Goal: Task Accomplishment & Management: Manage account settings

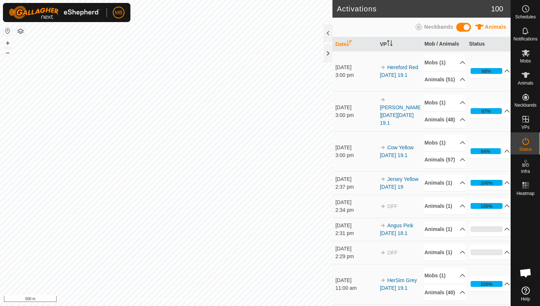
scroll to position [140, 0]
click at [525, 12] on icon at bounding box center [525, 8] width 9 height 9
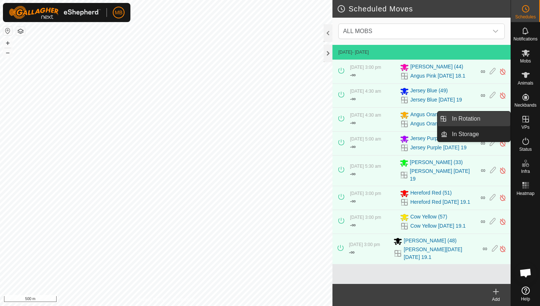
click at [494, 118] on link "In Rotation" at bounding box center [479, 118] width 63 height 15
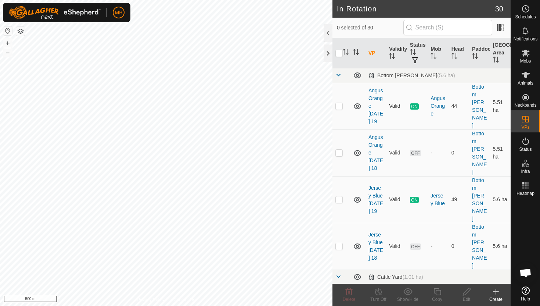
click at [338, 103] on p-checkbox at bounding box center [339, 106] width 7 height 6
checkbox input "true"
click at [438, 291] on icon at bounding box center [437, 291] width 9 height 9
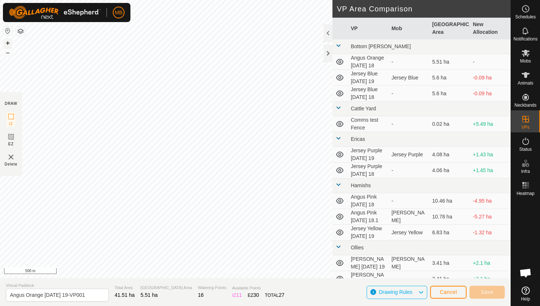
click at [7, 43] on button "+" at bounding box center [7, 43] width 9 height 9
click at [5, 43] on button "+" at bounding box center [7, 43] width 9 height 9
click at [8, 43] on button "+" at bounding box center [7, 43] width 9 height 9
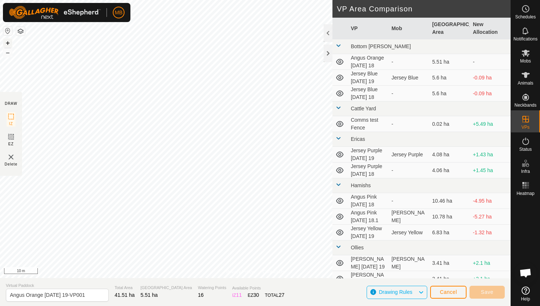
click at [8, 43] on button "+" at bounding box center [7, 43] width 9 height 9
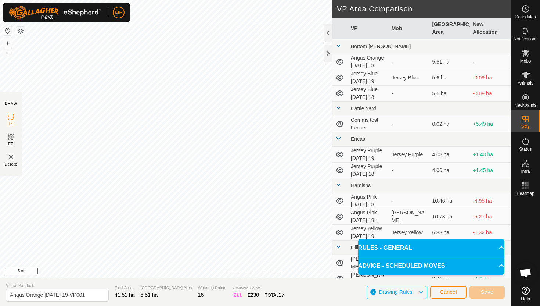
click at [196, 0] on html "MB Schedules Notifications Mobs Animals Neckbands VPs Status Infra Heatmap Help…" at bounding box center [270, 153] width 540 height 306
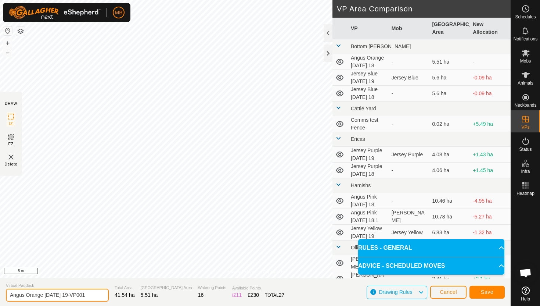
click at [90, 295] on input "Angus Orange Friday 19-VP001" at bounding box center [57, 294] width 103 height 13
type input "Angus Orange Saturday 20"
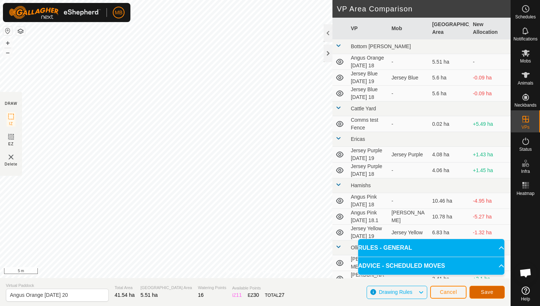
click at [491, 289] on span "Save" at bounding box center [487, 292] width 12 height 6
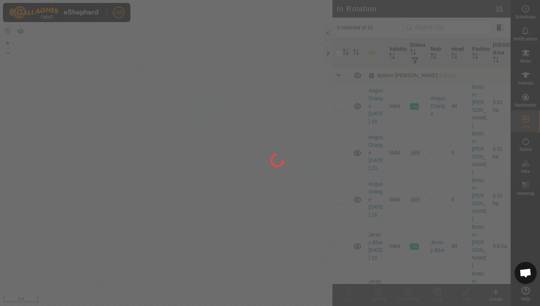
click at [10, 54] on div at bounding box center [270, 153] width 540 height 306
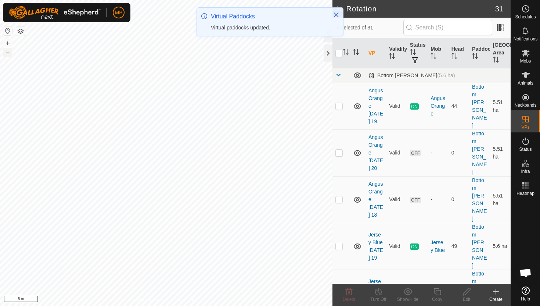
click at [10, 54] on button "–" at bounding box center [7, 52] width 9 height 9
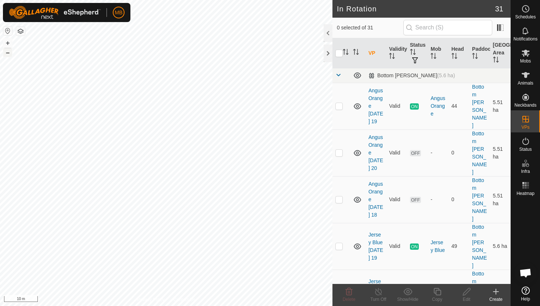
click at [6, 53] on button "–" at bounding box center [7, 52] width 9 height 9
click at [340, 243] on p-checkbox at bounding box center [339, 246] width 7 height 6
checkbox input "true"
click at [438, 292] on icon at bounding box center [437, 291] width 9 height 9
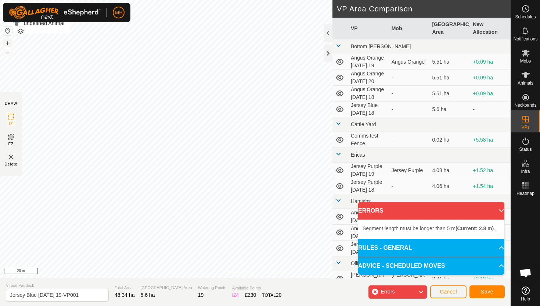
click at [8, 40] on button "+" at bounding box center [7, 43] width 9 height 9
click at [8, 42] on button "+" at bounding box center [7, 43] width 9 height 9
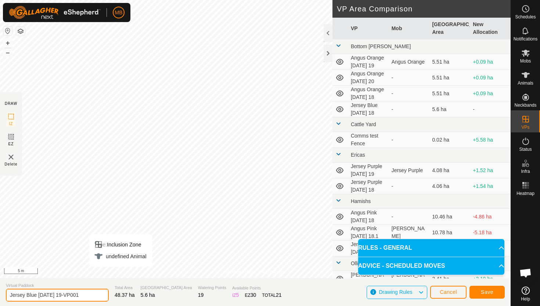
click at [88, 293] on input "Jersey Blue Friday 19-VP001" at bounding box center [57, 294] width 103 height 13
type input "Jersey Blue Saturday 20"
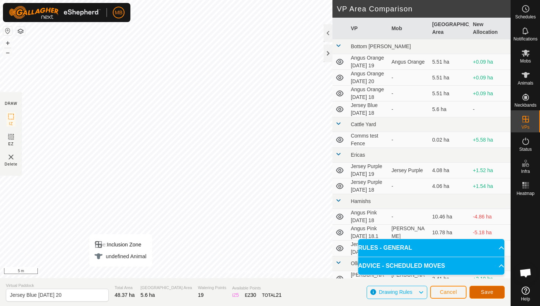
click at [483, 294] on span "Save" at bounding box center [487, 292] width 12 height 6
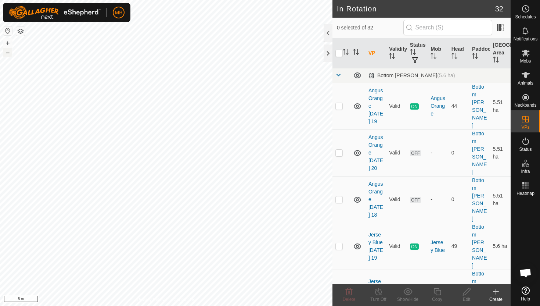
click at [9, 53] on button "–" at bounding box center [7, 52] width 9 height 9
click at [527, 74] on icon at bounding box center [526, 75] width 8 height 6
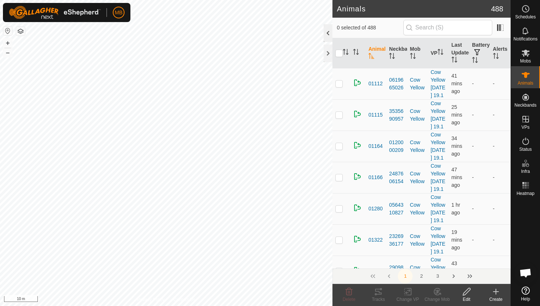
click at [327, 36] on div at bounding box center [328, 33] width 9 height 18
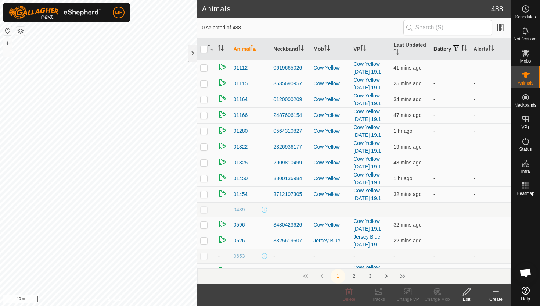
click at [462, 51] on icon "Activate to sort" at bounding box center [465, 48] width 6 height 6
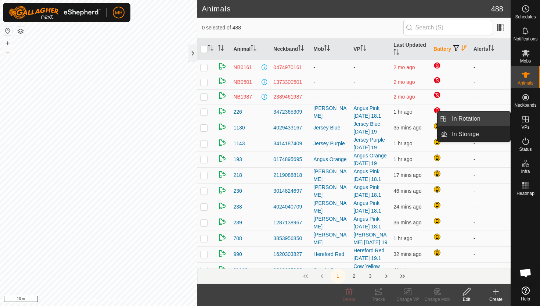
click at [491, 120] on link "In Rotation" at bounding box center [479, 118] width 63 height 15
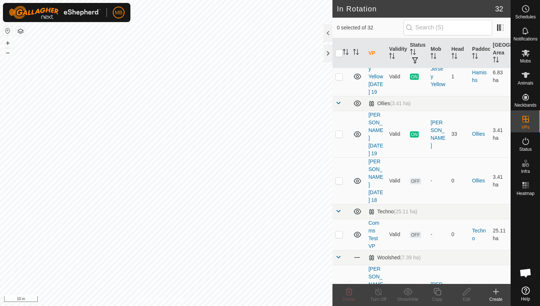
scroll to position [538, 0]
click at [339, 129] on p-checkbox at bounding box center [339, 132] width 7 height 6
checkbox input "true"
click at [439, 290] on icon at bounding box center [437, 291] width 7 height 7
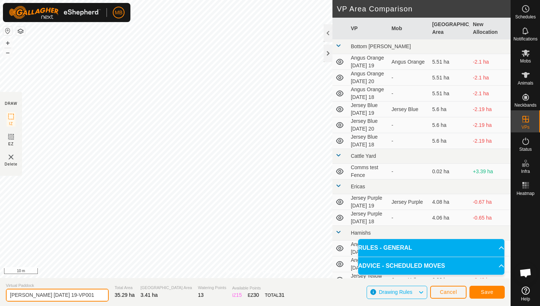
click at [83, 298] on input "Angus Green Friday 19-VP001" at bounding box center [57, 294] width 103 height 13
type input "Angus Green Saturday 20"
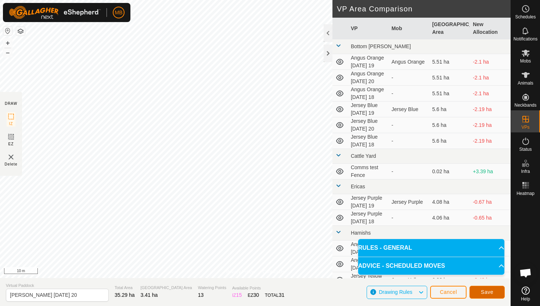
click at [495, 288] on button "Save" at bounding box center [487, 292] width 35 height 13
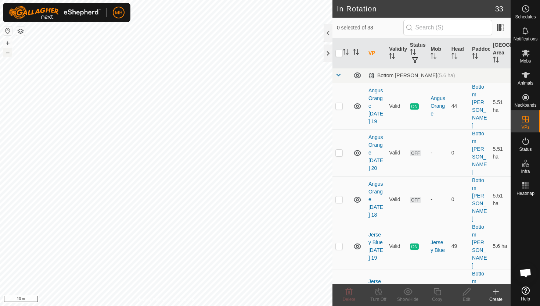
click at [10, 53] on button "–" at bounding box center [7, 52] width 9 height 9
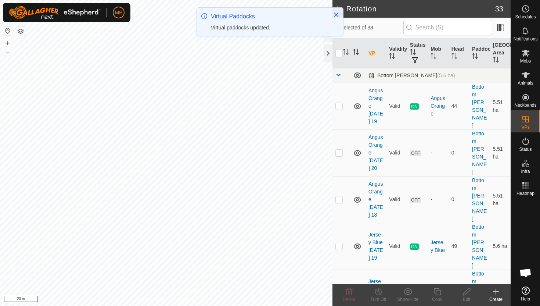
click at [4, 0] on html "MB Schedules Notifications Mobs Animals Neckbands VPs Status Infra Heatmap Help…" at bounding box center [270, 153] width 540 height 306
click at [25, 21] on div "MB Schedules Notifications Mobs Animals Neckbands VPs Status Infra Heatmap Help…" at bounding box center [270, 153] width 540 height 306
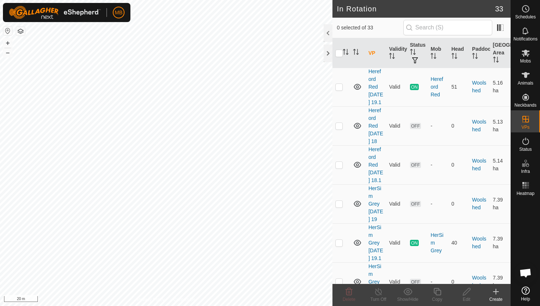
scroll to position [1180, 0]
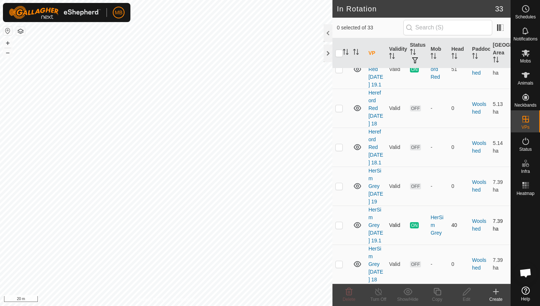
click at [338, 222] on p-checkbox at bounding box center [339, 225] width 7 height 6
checkbox input "true"
click at [436, 291] on icon at bounding box center [437, 291] width 7 height 7
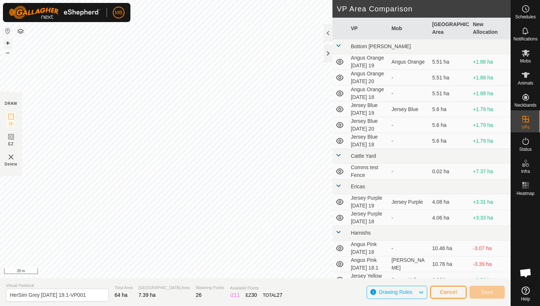
click at [10, 41] on button "+" at bounding box center [7, 43] width 9 height 9
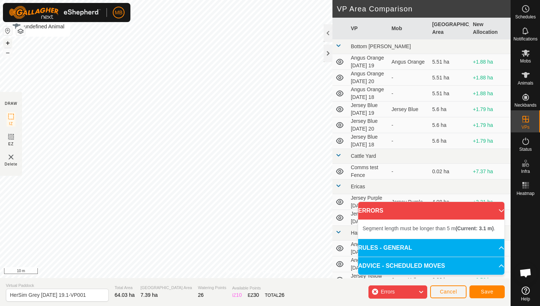
click at [7, 44] on button "+" at bounding box center [7, 43] width 9 height 9
click at [102, 18] on div "MB Schedules Notifications Mobs Animals Neckbands VPs Status Infra Heatmap Help…" at bounding box center [270, 153] width 540 height 306
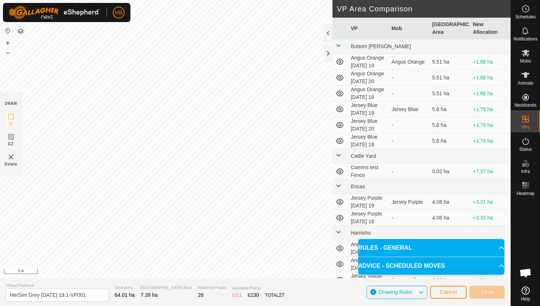
click at [112, 302] on div "Privacy Policy Contact Us Type: Inclusion Zone undefined Animal + – ⇧ i 5 m DRA…" at bounding box center [255, 153] width 511 height 306
click at [8, 54] on button "–" at bounding box center [7, 52] width 9 height 9
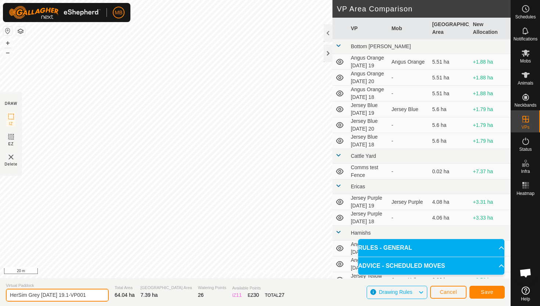
click at [87, 295] on input "HerSim Grey Friday 19.1-VP001" at bounding box center [57, 294] width 103 height 13
type input "HerSim Grey Saturday 20"
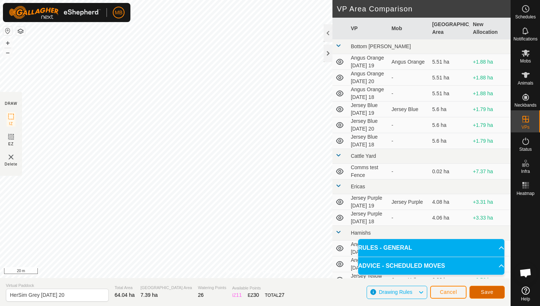
click at [489, 290] on span "Save" at bounding box center [487, 292] width 12 height 6
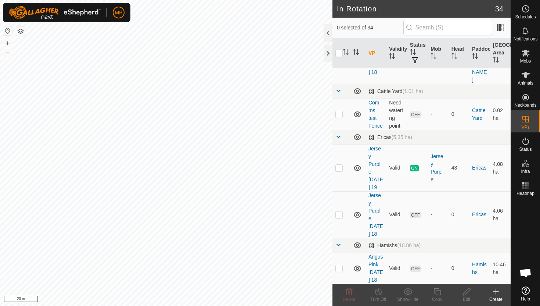
scroll to position [277, 0]
click at [340, 166] on p-checkbox at bounding box center [339, 169] width 7 height 6
checkbox input "true"
click at [437, 291] on icon at bounding box center [437, 291] width 9 height 9
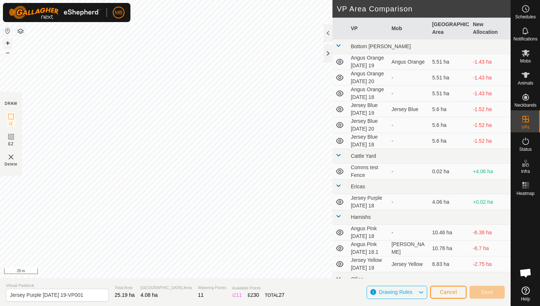
click at [9, 41] on button "+" at bounding box center [7, 43] width 9 height 9
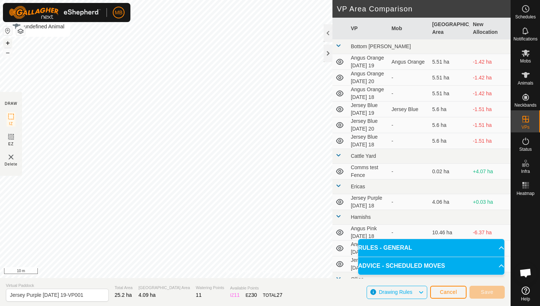
click at [7, 44] on button "+" at bounding box center [7, 43] width 9 height 9
click at [203, 0] on html "MB Schedules Notifications Mobs Animals Neckbands VPs Status Infra Heatmap Help…" at bounding box center [270, 153] width 540 height 306
click at [215, 0] on html "MB Schedules Notifications Mobs Animals Neckbands VPs Status Infra Heatmap Help…" at bounding box center [270, 153] width 540 height 306
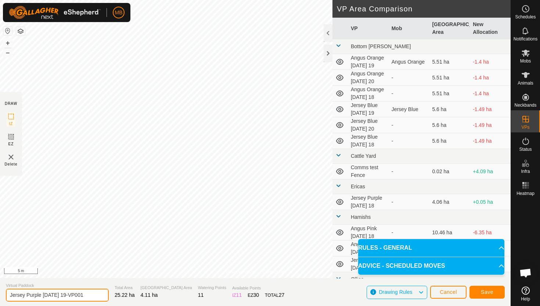
click at [87, 295] on input "Jersey Purple Friday 19-VP001" at bounding box center [57, 294] width 103 height 13
type input "Jersey Purple Saturday 20"
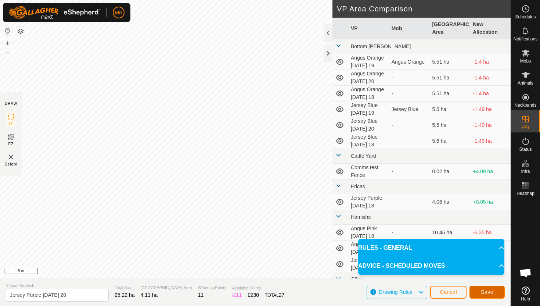
click at [489, 290] on span "Save" at bounding box center [487, 292] width 12 height 6
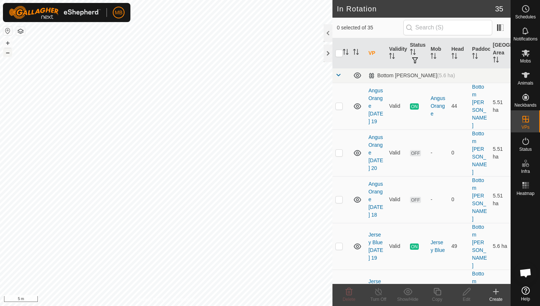
click at [7, 53] on button "–" at bounding box center [7, 52] width 9 height 9
click at [9, 53] on button "–" at bounding box center [7, 52] width 9 height 9
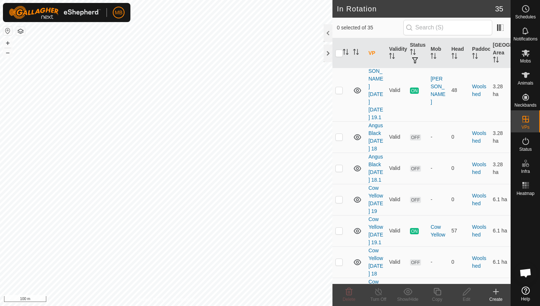
scroll to position [898, 0]
click at [341, 227] on p-checkbox at bounding box center [339, 230] width 7 height 6
checkbox input "true"
click at [437, 293] on icon at bounding box center [437, 291] width 9 height 9
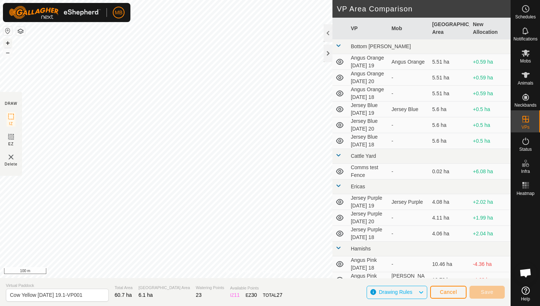
click at [7, 42] on button "+" at bounding box center [7, 43] width 9 height 9
click at [8, 43] on button "+" at bounding box center [7, 43] width 9 height 9
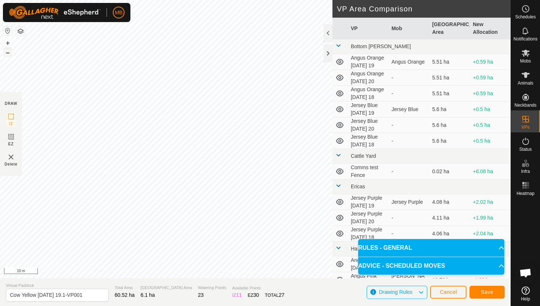
click at [8, 54] on button "–" at bounding box center [7, 52] width 9 height 9
click at [86, 296] on input "Cow Yellow Friday 19.1-VP001" at bounding box center [57, 294] width 103 height 13
type input "Cow Yellow Saturday 20"
click at [489, 292] on span "Save" at bounding box center [487, 292] width 12 height 6
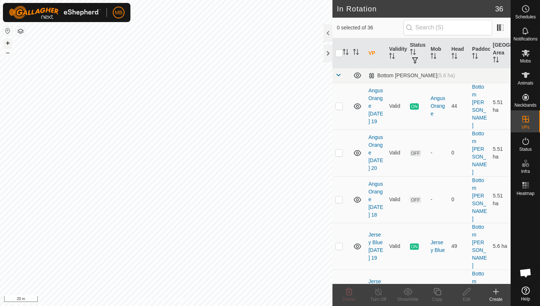
click at [8, 44] on button "+" at bounding box center [7, 43] width 9 height 9
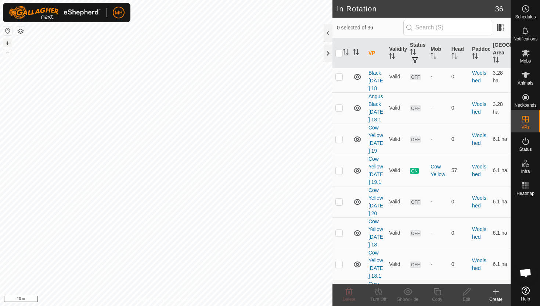
scroll to position [956, 0]
click at [340, 200] on p-checkbox at bounding box center [339, 203] width 7 height 6
checkbox input "true"
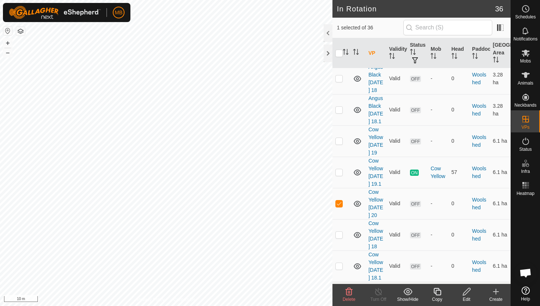
click at [440, 291] on icon at bounding box center [437, 291] width 9 height 9
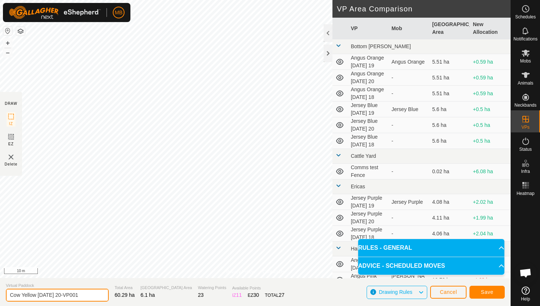
click at [87, 298] on input "Cow Yellow Saturday 20-VP001" at bounding box center [57, 294] width 103 height 13
type input "Cow Yellow Saturday 20.1"
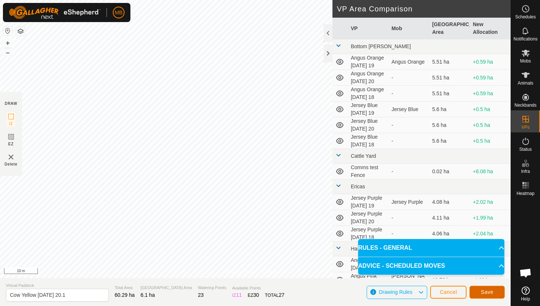
click at [491, 290] on span "Save" at bounding box center [487, 292] width 12 height 6
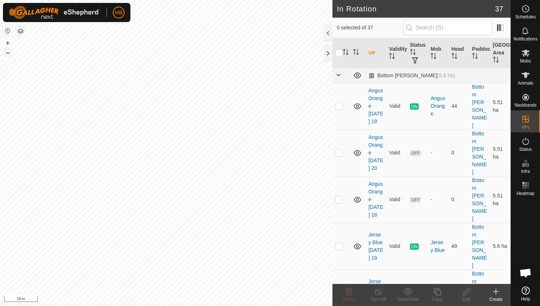
click at [8, 53] on button "–" at bounding box center [7, 52] width 9 height 9
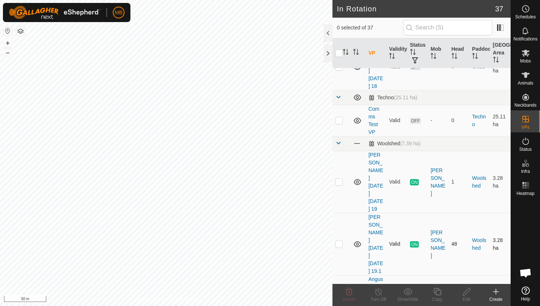
scroll to position [745, 0]
click at [340, 240] on p-checkbox at bounding box center [339, 243] width 7 height 6
checkbox input "true"
click at [437, 291] on icon at bounding box center [437, 291] width 9 height 9
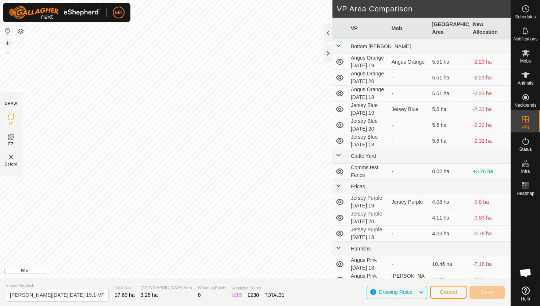
click at [9, 44] on button "+" at bounding box center [7, 43] width 9 height 9
click at [7, 41] on button "+" at bounding box center [7, 43] width 9 height 9
click at [9, 55] on button "–" at bounding box center [7, 52] width 9 height 9
click at [7, 43] on button "+" at bounding box center [7, 43] width 9 height 9
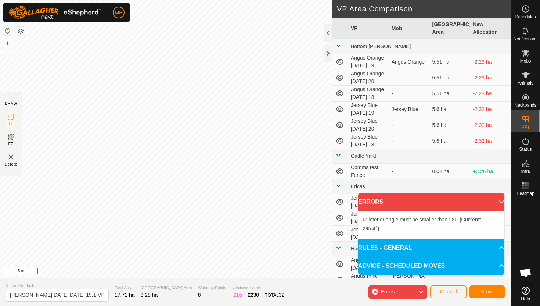
click at [105, 18] on div "MB Schedules Notifications Mobs Animals Neckbands VPs Status Infra Heatmap Help…" at bounding box center [270, 153] width 540 height 306
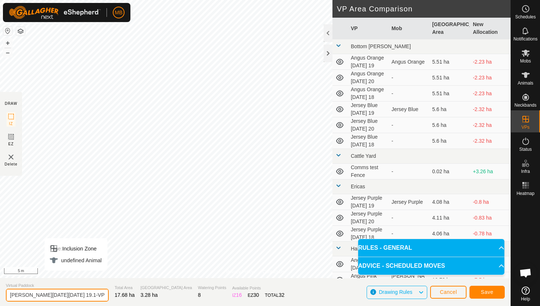
click at [88, 295] on input "Angus Black Friday 19.1-VP001" at bounding box center [57, 294] width 103 height 13
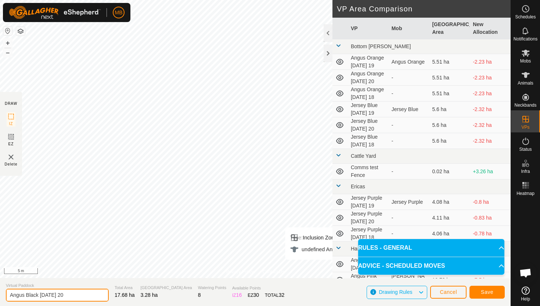
type input "Angus Black Saturday 20"
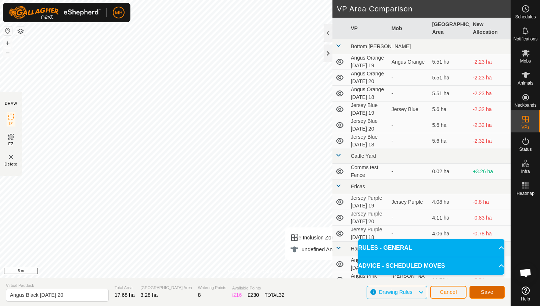
click at [490, 292] on span "Save" at bounding box center [487, 292] width 12 height 6
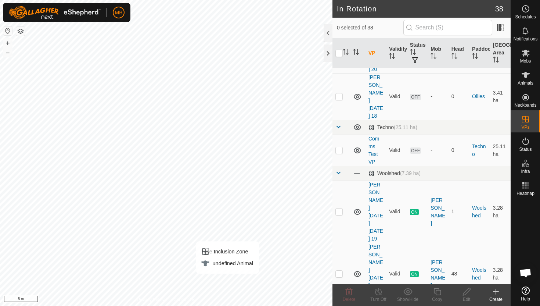
scroll to position [724, 0]
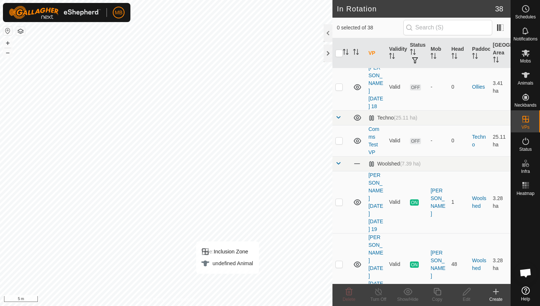
click at [340, 305] on p-checkbox at bounding box center [339, 311] width 7 height 6
checkbox input "true"
click at [437, 291] on icon at bounding box center [437, 291] width 9 height 9
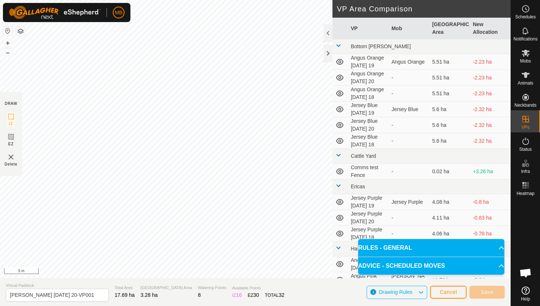
click at [294, 0] on html "MB Schedules Notifications Mobs Animals Neckbands VPs Status Infra Heatmap Help…" at bounding box center [270, 153] width 540 height 306
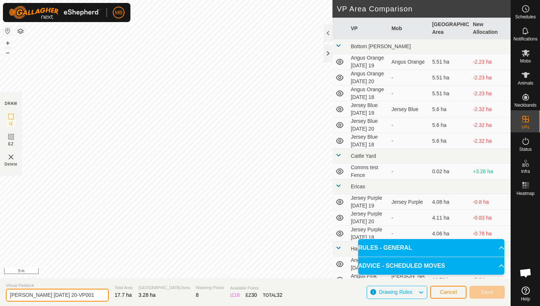
click at [87, 293] on input "Angus Black Saturday 20-VP001" at bounding box center [57, 294] width 103 height 13
type input "Angus Black Saturday 20.1"
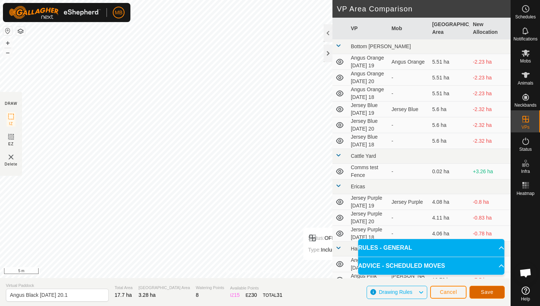
click at [492, 289] on span "Save" at bounding box center [487, 292] width 12 height 6
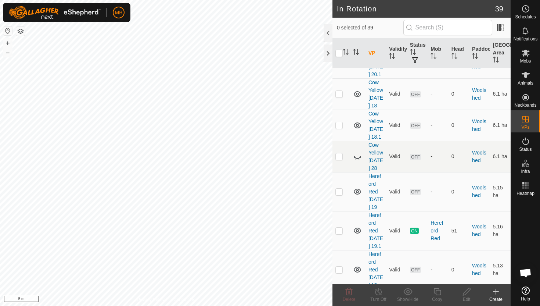
scroll to position [1192, 0]
click at [341, 226] on p-checkbox at bounding box center [339, 229] width 7 height 6
checkbox input "true"
click at [438, 290] on icon at bounding box center [437, 291] width 9 height 9
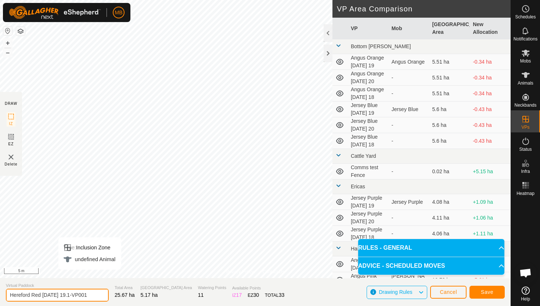
click at [87, 297] on input "Hereford Red Friday 19.1-VP001" at bounding box center [57, 294] width 103 height 13
type input "Hereford Red Saturday 20"
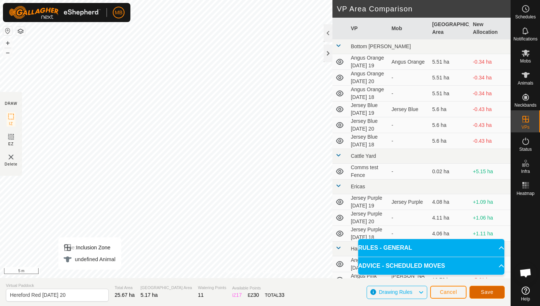
click at [485, 290] on span "Save" at bounding box center [487, 292] width 12 height 6
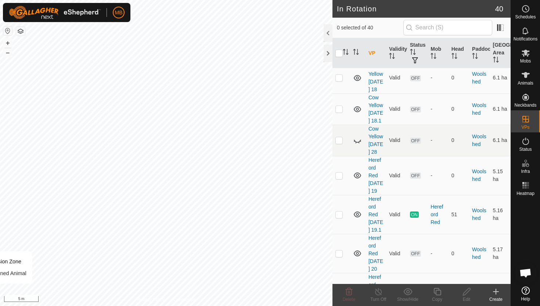
scroll to position [1209, 0]
click at [342, 248] on p-checkbox at bounding box center [339, 251] width 7 height 6
checkbox input "true"
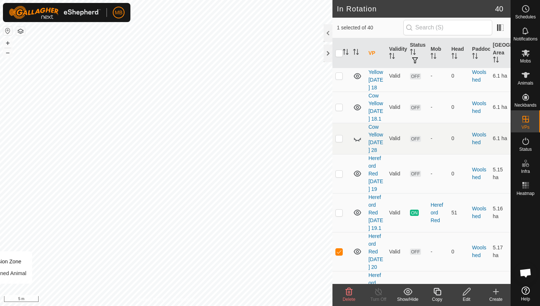
click at [438, 291] on icon at bounding box center [437, 291] width 9 height 9
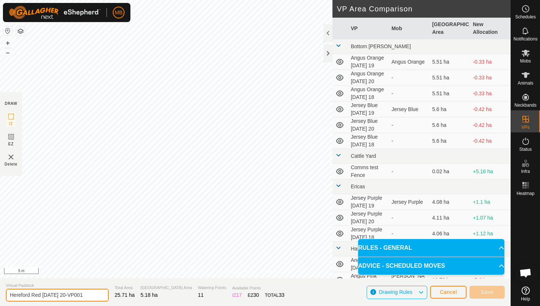
click at [90, 296] on input "Hereford Red Saturday 20-VP001" at bounding box center [57, 294] width 103 height 13
type input "Hereford Red Saturday 20.1"
click at [344, 172] on div "Privacy Policy Contact Us Status: OFF Type: Inclusion Zone + – ⇧ i 5 m DRAW IZ …" at bounding box center [255, 153] width 511 height 306
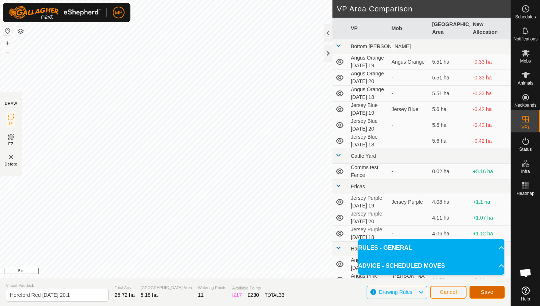
click at [495, 291] on button "Save" at bounding box center [487, 292] width 35 height 13
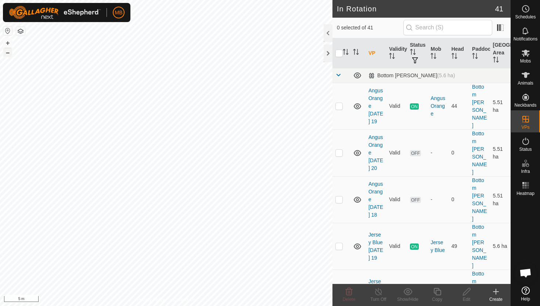
click at [4, 54] on button "–" at bounding box center [7, 52] width 9 height 9
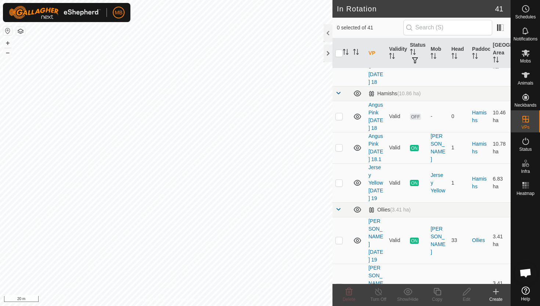
scroll to position [478, 0]
click at [340, 143] on p-checkbox at bounding box center [339, 146] width 7 height 6
checkbox input "true"
click at [438, 291] on icon at bounding box center [437, 291] width 9 height 9
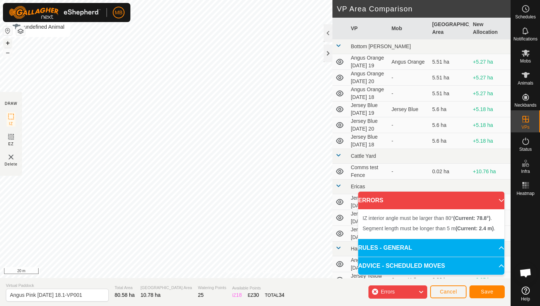
click at [8, 44] on button "+" at bounding box center [7, 43] width 9 height 9
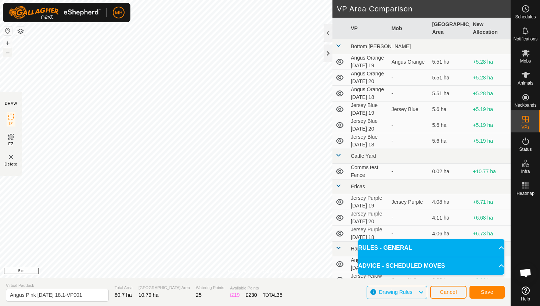
click at [11, 56] on button "–" at bounding box center [7, 52] width 9 height 9
click at [8, 53] on button "–" at bounding box center [7, 52] width 9 height 9
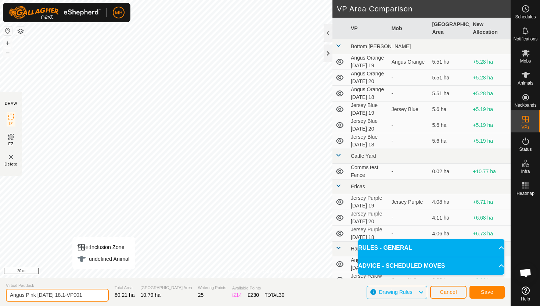
click at [90, 296] on input "Angus Pink Thursday 18.1-VP001" at bounding box center [57, 294] width 103 height 13
type input "Angus Pink Saturday 20"
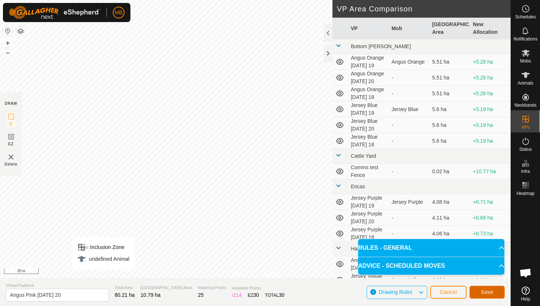
click at [483, 290] on span "Save" at bounding box center [487, 292] width 12 height 6
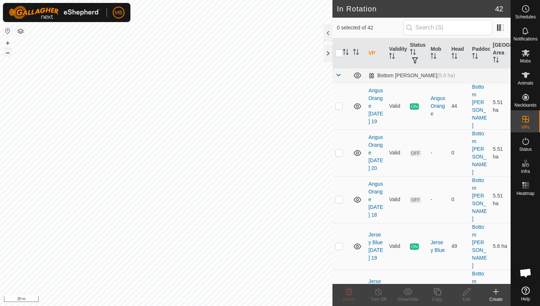
click at [9, 53] on button "–" at bounding box center [7, 52] width 9 height 9
click at [10, 42] on button "+" at bounding box center [7, 43] width 9 height 9
click at [10, 51] on button "–" at bounding box center [7, 52] width 9 height 9
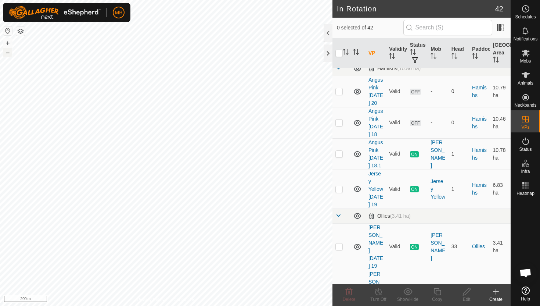
scroll to position [503, 0]
click at [341, 190] on p-checkbox at bounding box center [339, 188] width 7 height 6
checkbox input "true"
click at [437, 292] on icon at bounding box center [437, 291] width 9 height 9
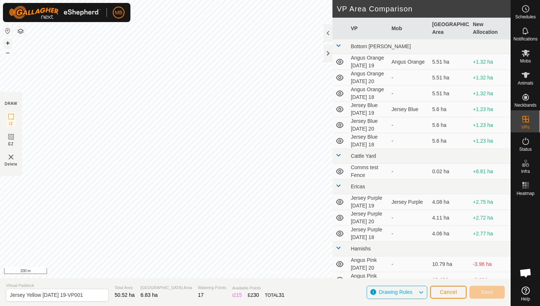
click at [8, 42] on button "+" at bounding box center [7, 43] width 9 height 9
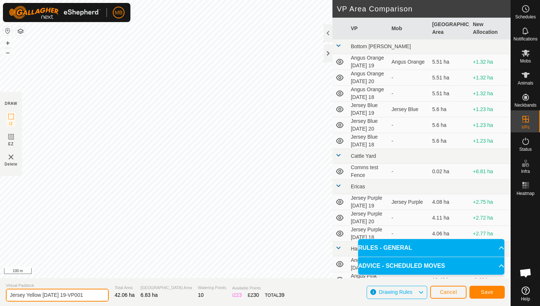
click at [85, 296] on input "Jersey Yellow Friday 19-VP001" at bounding box center [57, 294] width 103 height 13
type input "Jersey Yellow Saturday 20"
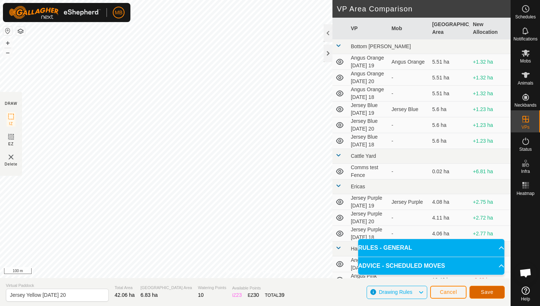
click at [492, 293] on span "Save" at bounding box center [487, 292] width 12 height 6
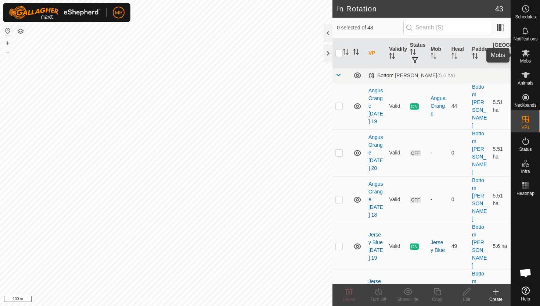
click at [526, 54] on icon at bounding box center [526, 53] width 8 height 7
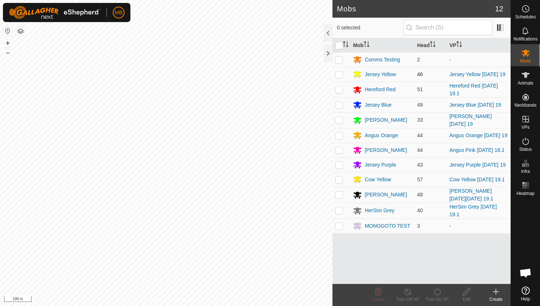
click at [337, 75] on p-checkbox at bounding box center [339, 74] width 7 height 6
checkbox input "true"
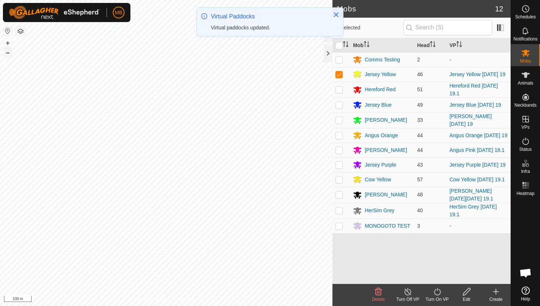
click at [8, 53] on button "–" at bounding box center [7, 52] width 9 height 9
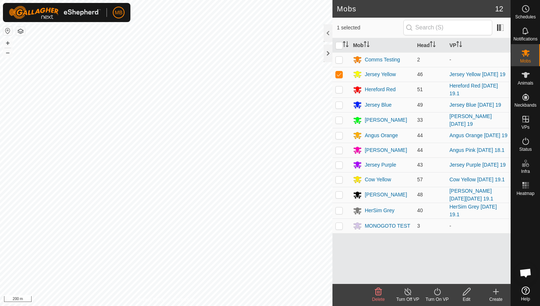
click at [437, 293] on icon at bounding box center [437, 291] width 9 height 9
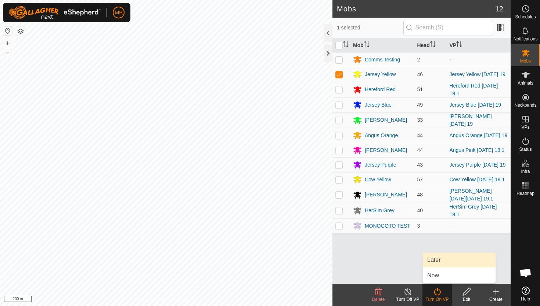
click at [438, 262] on link "Later" at bounding box center [459, 259] width 73 height 15
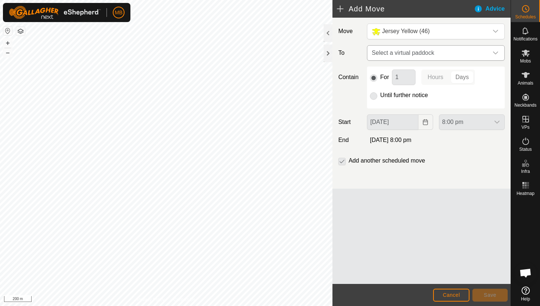
click at [492, 53] on div "dropdown trigger" at bounding box center [495, 53] width 15 height 15
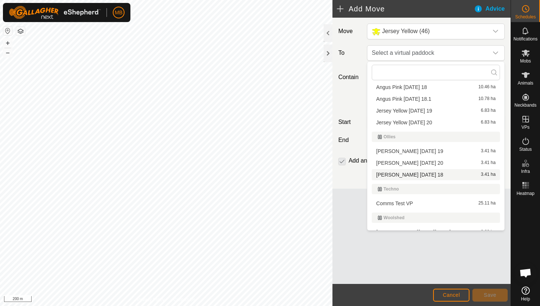
scroll to position [194, 0]
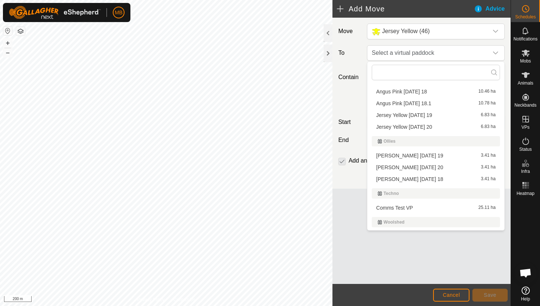
click at [439, 126] on li "Jersey Yellow Saturday 20 6.83 ha" at bounding box center [436, 126] width 128 height 11
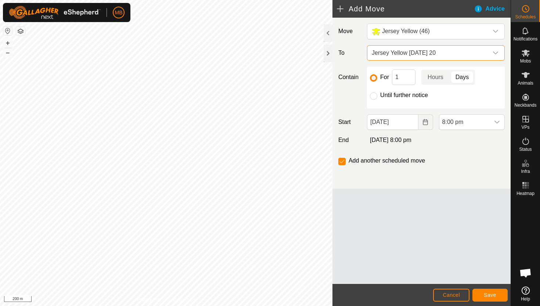
click at [397, 96] on label "Until further notice" at bounding box center [404, 95] width 48 height 6
click at [377, 96] on input "Until further notice" at bounding box center [373, 95] width 7 height 7
radio input "true"
checkbox input "false"
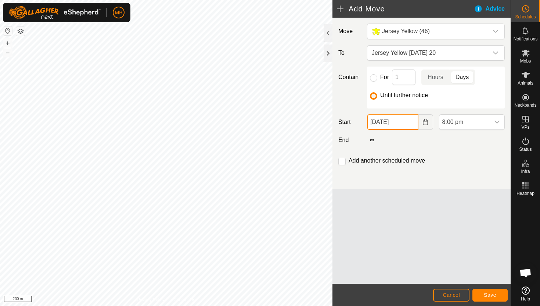
click at [410, 122] on input "19 Sep, 2025" at bounding box center [392, 121] width 51 height 15
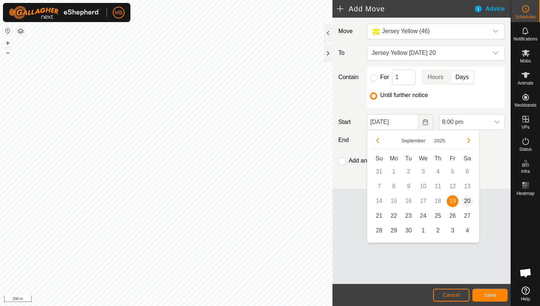
click at [467, 201] on span "20" at bounding box center [468, 201] width 12 height 12
type input "20 Sep, 2025"
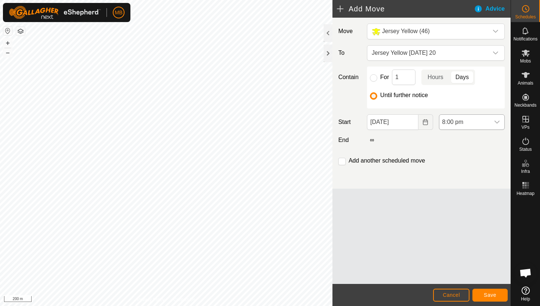
click at [487, 121] on span "8:00 pm" at bounding box center [465, 122] width 50 height 15
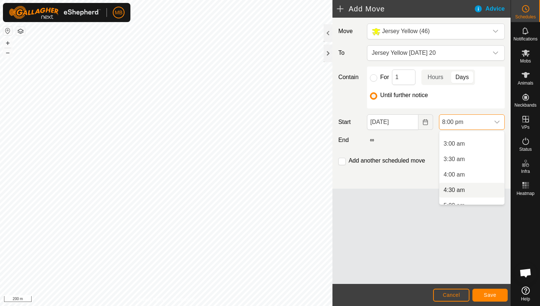
scroll to position [85, 0]
click at [479, 176] on li "4:00 am" at bounding box center [472, 177] width 65 height 15
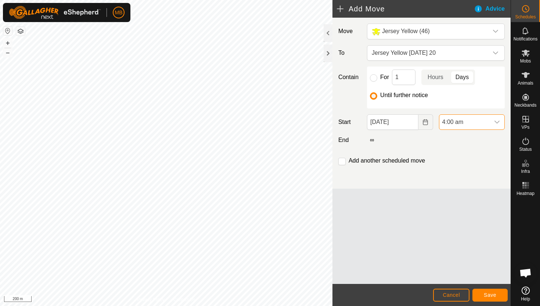
scroll to position [559, 0]
click at [493, 294] on span "Save" at bounding box center [490, 295] width 12 height 6
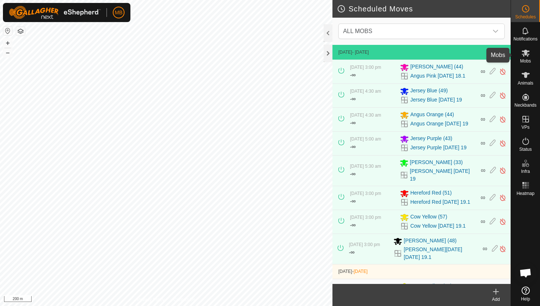
click at [524, 59] on span "Mobs" at bounding box center [525, 61] width 11 height 4
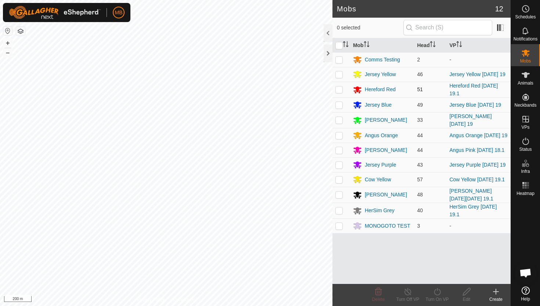
click at [340, 89] on p-checkbox at bounding box center [339, 89] width 7 height 6
checkbox input "true"
click at [437, 291] on icon at bounding box center [437, 291] width 9 height 9
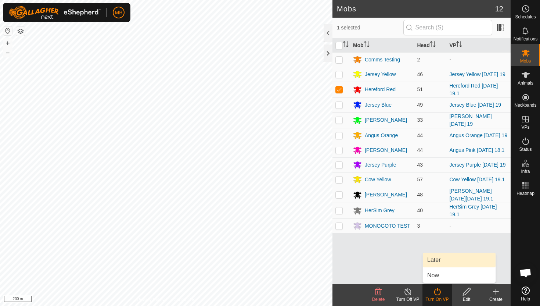
click at [436, 258] on link "Later" at bounding box center [459, 259] width 73 height 15
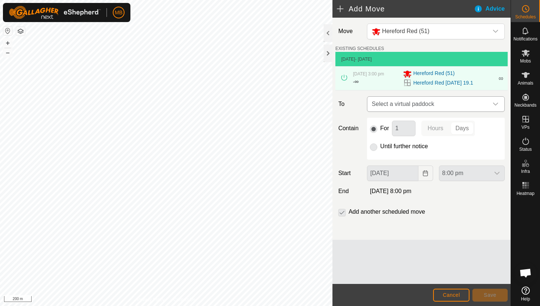
click at [496, 105] on icon "dropdown trigger" at bounding box center [496, 104] width 6 height 6
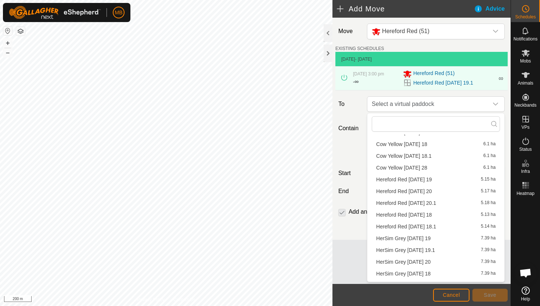
scroll to position [140, 0]
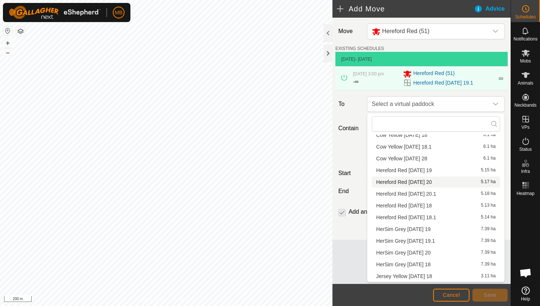
click at [445, 181] on li "Hereford Red Saturday 20 5.17 ha" at bounding box center [436, 181] width 128 height 11
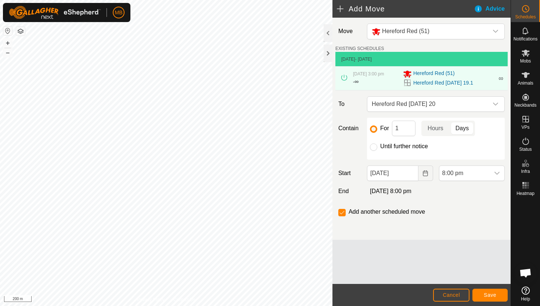
click at [409, 146] on label "Until further notice" at bounding box center [404, 146] width 48 height 6
click at [377, 146] on input "Until further notice" at bounding box center [373, 146] width 7 height 7
radio input "true"
checkbox input "false"
click at [412, 174] on input "19 Sep, 2025" at bounding box center [392, 172] width 51 height 15
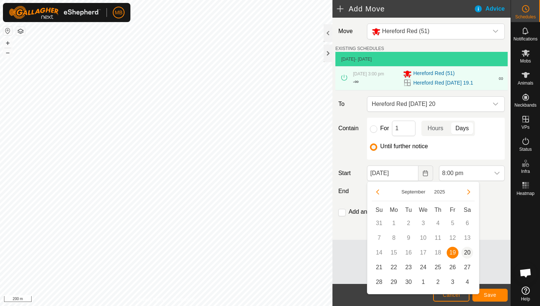
click at [468, 250] on span "20" at bounding box center [468, 253] width 12 height 12
type input "20 Sep, 2025"
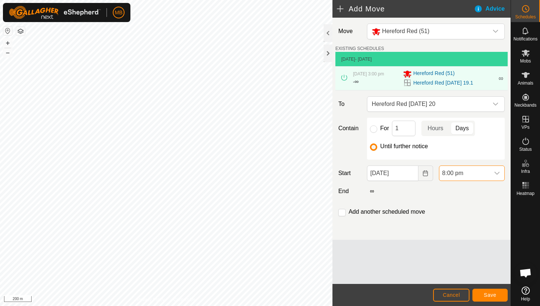
click at [475, 172] on span "8:00 pm" at bounding box center [465, 173] width 50 height 15
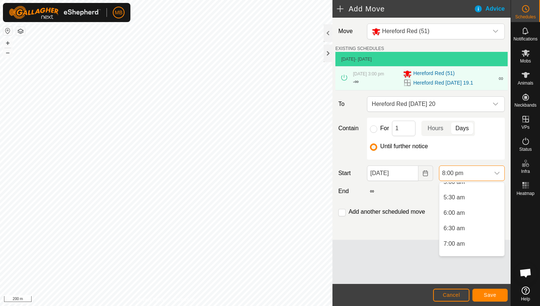
scroll to position [162, 0]
click at [475, 198] on li "5:30 am" at bounding box center [472, 197] width 65 height 15
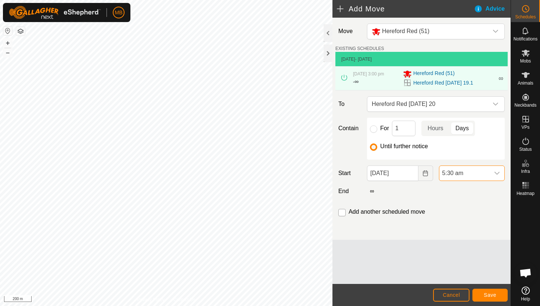
click at [341, 213] on input "checkbox" at bounding box center [341, 212] width 7 height 7
checkbox input "true"
click at [487, 296] on span "Save" at bounding box center [490, 295] width 12 height 6
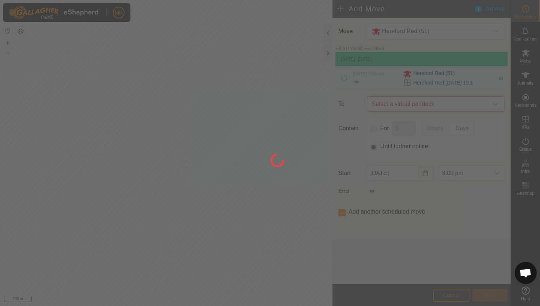
type input "20 Sep, 2025"
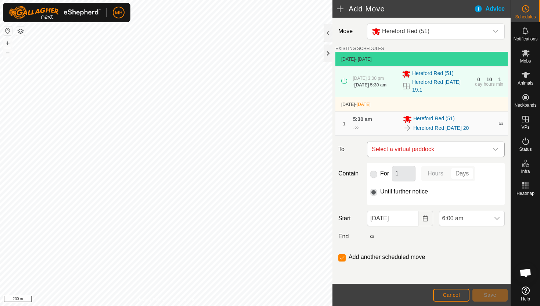
click at [491, 149] on div "dropdown trigger" at bounding box center [495, 149] width 15 height 15
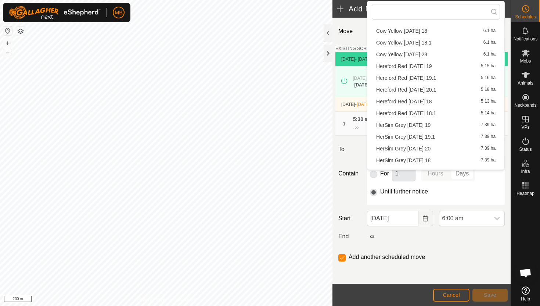
scroll to position [140, 0]
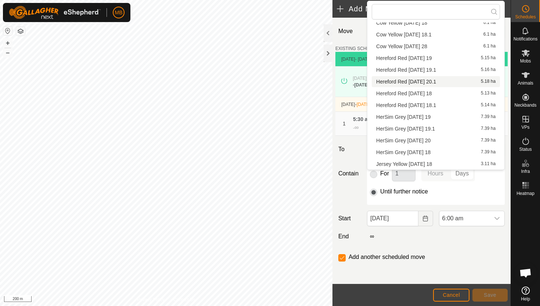
click at [448, 83] on li "Hereford Red Saturday 20.1 5.18 ha" at bounding box center [436, 81] width 128 height 11
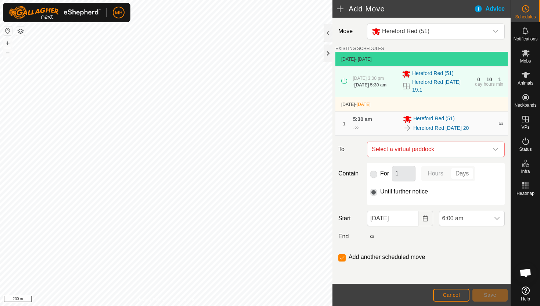
checkbox input "false"
click at [467, 218] on span "6:00 am" at bounding box center [465, 218] width 50 height 15
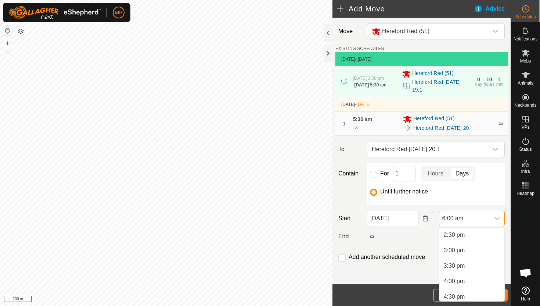
scroll to position [451, 0]
click at [474, 248] on li "3:00 pm" at bounding box center [472, 247] width 65 height 15
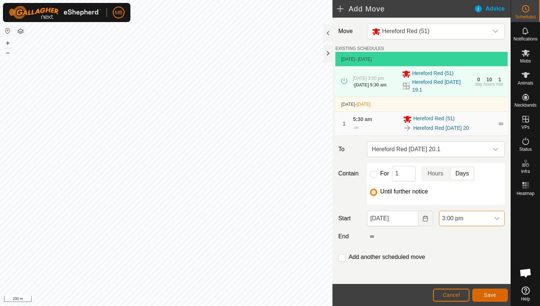
click at [491, 296] on span "Save" at bounding box center [490, 295] width 12 height 6
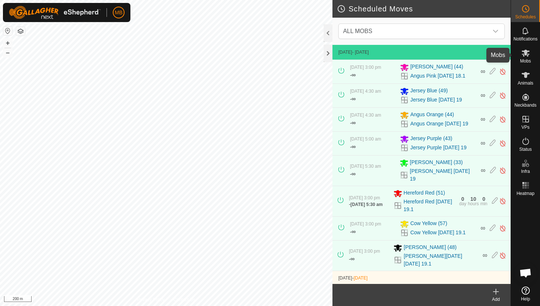
click at [526, 56] on icon at bounding box center [525, 53] width 9 height 9
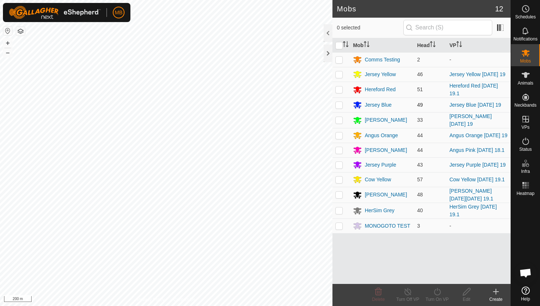
click at [340, 104] on p-checkbox at bounding box center [339, 105] width 7 height 6
checkbox input "true"
click at [437, 293] on icon at bounding box center [437, 291] width 9 height 9
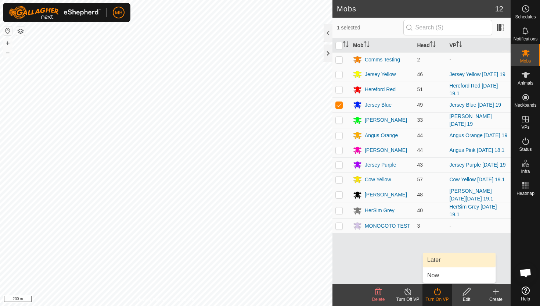
click at [439, 258] on link "Later" at bounding box center [459, 259] width 73 height 15
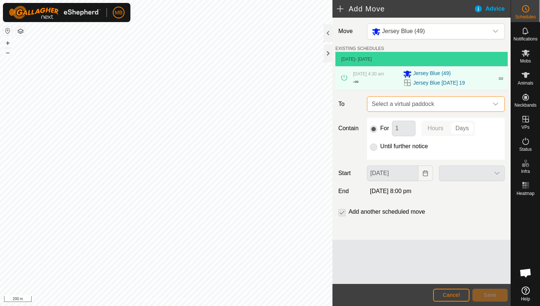
click at [487, 101] on span "Select a virtual paddock" at bounding box center [428, 104] width 119 height 15
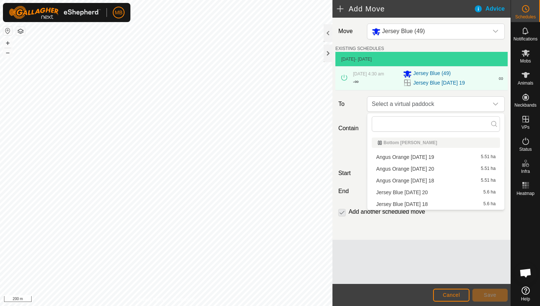
click at [429, 192] on li "Jersey Blue Saturday 20 5.6 ha" at bounding box center [436, 192] width 128 height 11
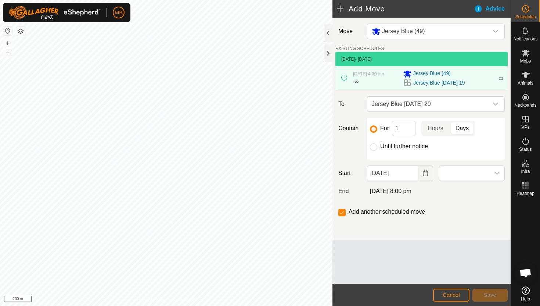
click at [393, 149] on label "Until further notice" at bounding box center [404, 146] width 48 height 6
click at [377, 149] on input "Until further notice" at bounding box center [373, 146] width 7 height 7
radio input "true"
checkbox input "false"
click at [412, 176] on input "19 Sep, 2025" at bounding box center [392, 172] width 51 height 15
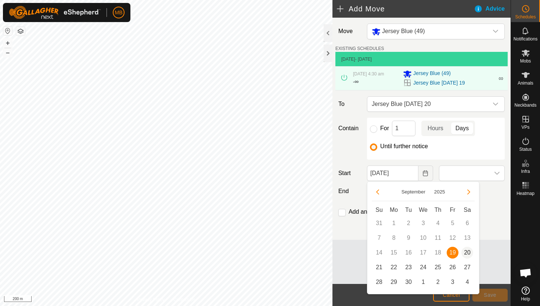
click at [469, 252] on span "20" at bounding box center [468, 253] width 12 height 12
type input "20 Sep, 2025"
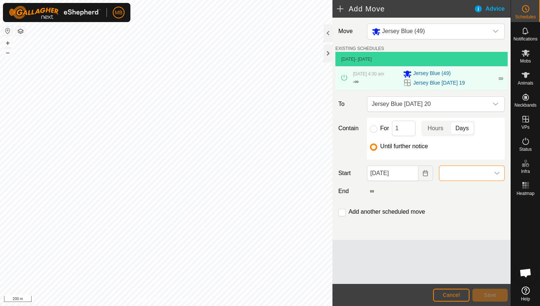
click at [485, 173] on span at bounding box center [465, 173] width 50 height 15
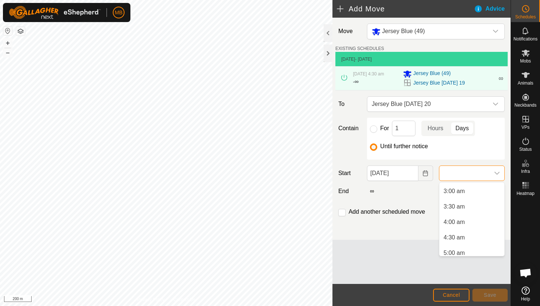
scroll to position [93, 0]
click at [469, 236] on li "4:30 am" at bounding box center [472, 236] width 65 height 15
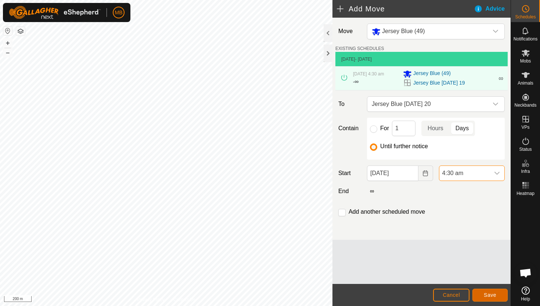
click at [492, 295] on span "Save" at bounding box center [490, 295] width 12 height 6
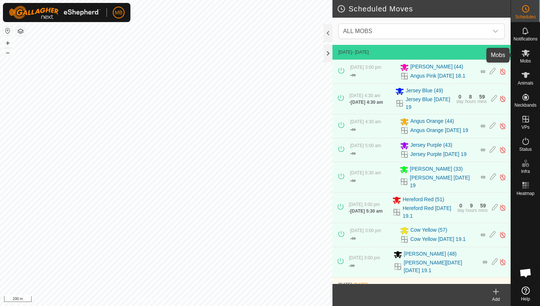
click at [526, 51] on icon at bounding box center [526, 53] width 8 height 7
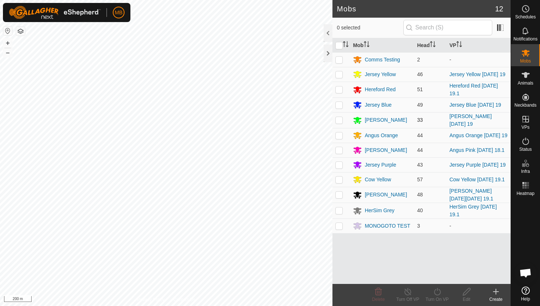
click at [341, 117] on p-checkbox at bounding box center [339, 120] width 7 height 6
checkbox input "true"
click at [437, 292] on icon at bounding box center [437, 291] width 9 height 9
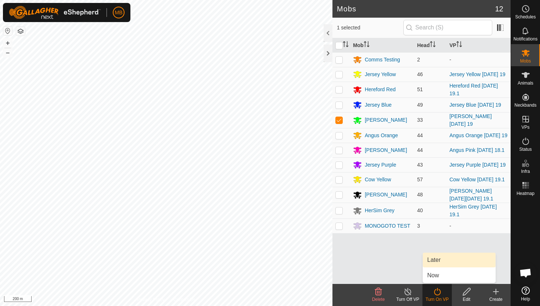
click at [436, 256] on link "Later" at bounding box center [459, 259] width 73 height 15
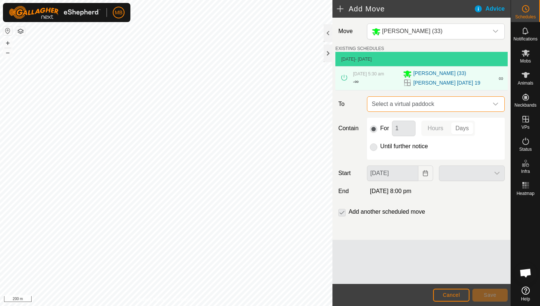
click at [460, 108] on span "Select a virtual paddock" at bounding box center [428, 104] width 119 height 15
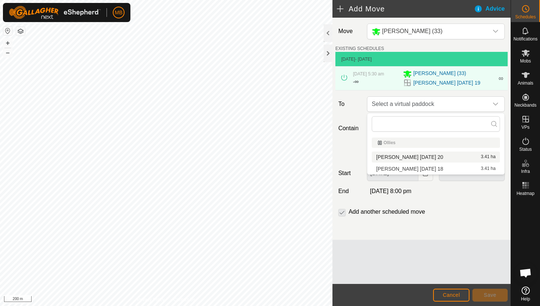
click at [440, 154] on li "Angus Green Saturday 20 3.41 ha" at bounding box center [436, 156] width 128 height 11
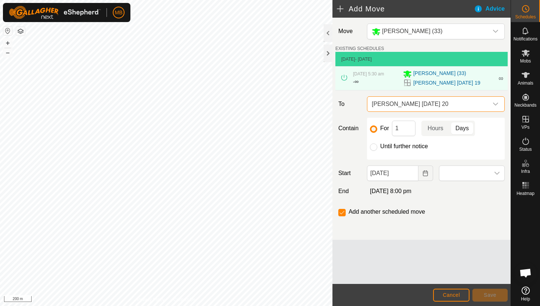
click at [408, 145] on label "Until further notice" at bounding box center [404, 146] width 48 height 6
click at [377, 145] on input "Until further notice" at bounding box center [373, 146] width 7 height 7
radio input "true"
checkbox input "false"
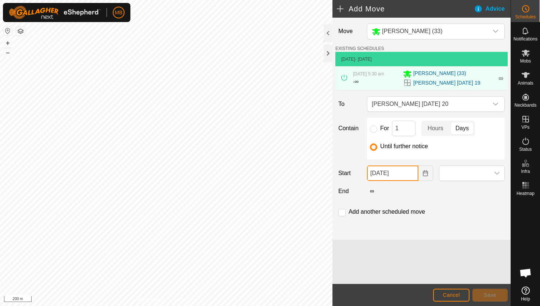
click at [412, 172] on input "19 Sep, 2025" at bounding box center [392, 172] width 51 height 15
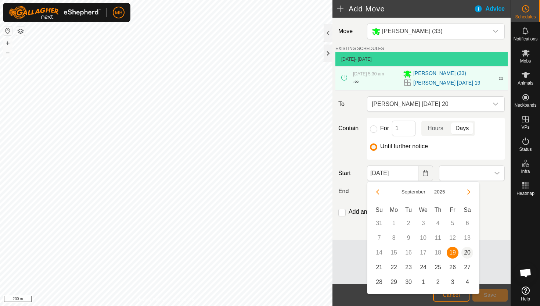
click at [466, 249] on span "20" at bounding box center [468, 253] width 12 height 12
type input "20 Sep, 2025"
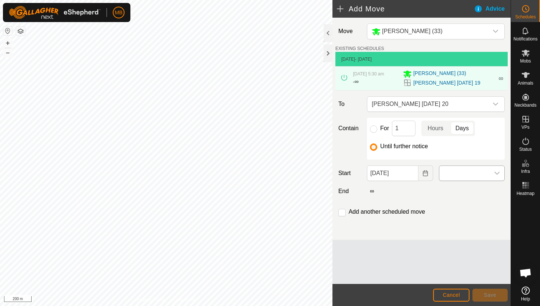
click at [481, 172] on span at bounding box center [465, 173] width 50 height 15
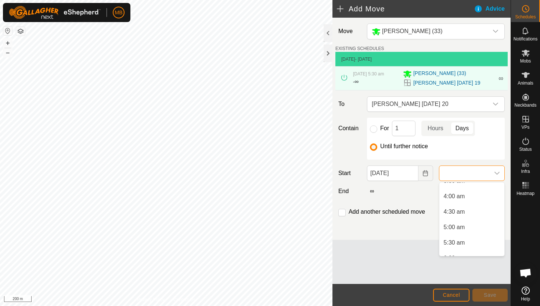
scroll to position [117, 0]
click at [471, 223] on li "5:00 am" at bounding box center [472, 226] width 65 height 15
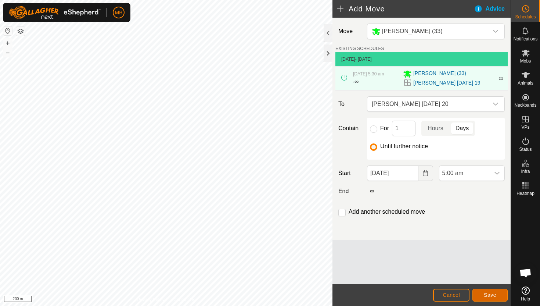
click at [491, 296] on span "Save" at bounding box center [490, 295] width 12 height 6
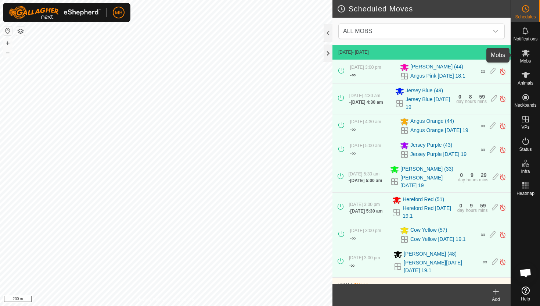
click at [525, 52] on icon at bounding box center [526, 53] width 8 height 7
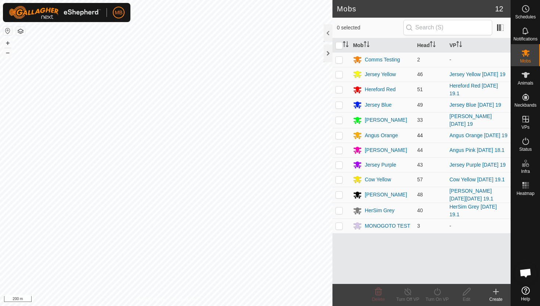
click at [339, 132] on p-checkbox at bounding box center [339, 135] width 7 height 6
checkbox input "true"
click at [438, 290] on icon at bounding box center [437, 291] width 9 height 9
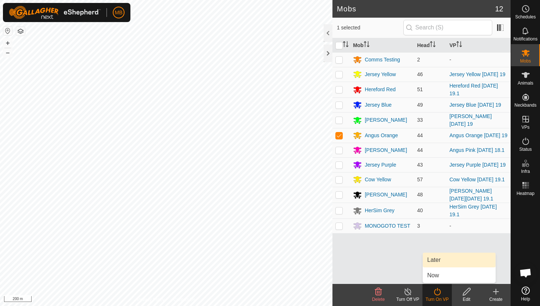
click at [442, 262] on link "Later" at bounding box center [459, 259] width 73 height 15
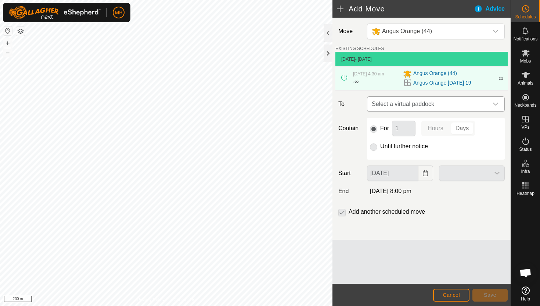
click at [489, 104] on div "dropdown trigger" at bounding box center [495, 104] width 15 height 15
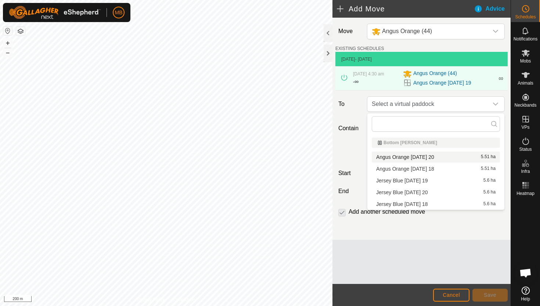
click at [441, 157] on li "Angus Orange Saturday 20 5.51 ha" at bounding box center [436, 156] width 128 height 11
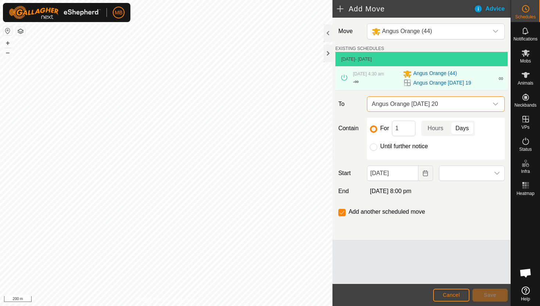
click at [419, 146] on label "Until further notice" at bounding box center [404, 146] width 48 height 6
click at [377, 146] on input "Until further notice" at bounding box center [373, 146] width 7 height 7
radio input "true"
checkbox input "false"
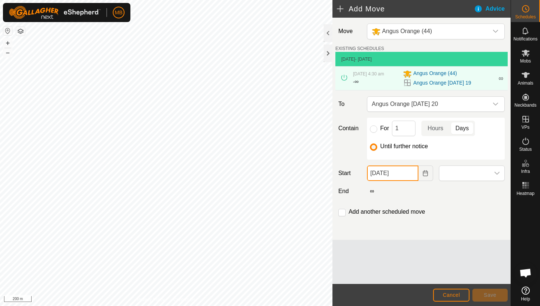
click at [412, 176] on input "19 Sep, 2025" at bounding box center [392, 172] width 51 height 15
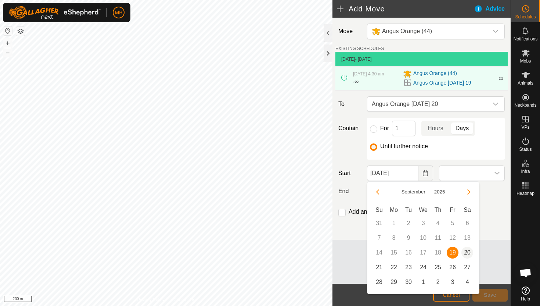
click at [467, 251] on span "20" at bounding box center [468, 253] width 12 height 12
type input "20 Sep, 2025"
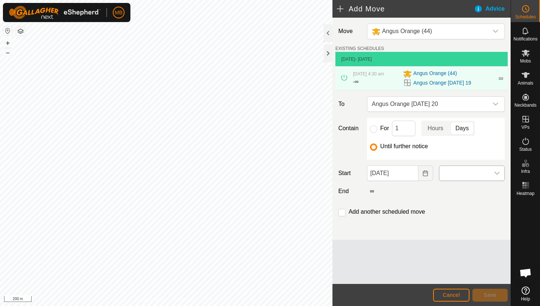
click at [484, 171] on span at bounding box center [465, 173] width 50 height 15
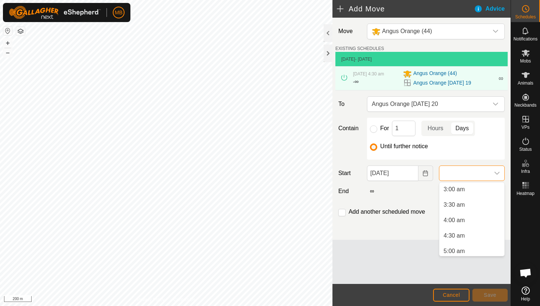
scroll to position [94, 0]
click at [472, 238] on li "4:30 am" at bounding box center [472, 234] width 65 height 15
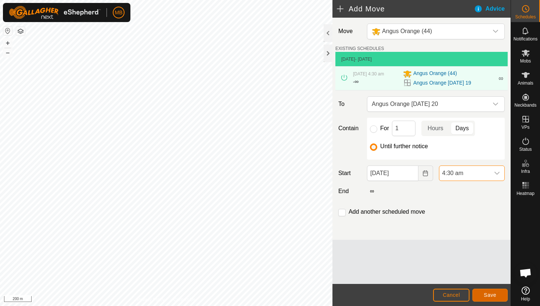
click at [486, 293] on span "Save" at bounding box center [490, 295] width 12 height 6
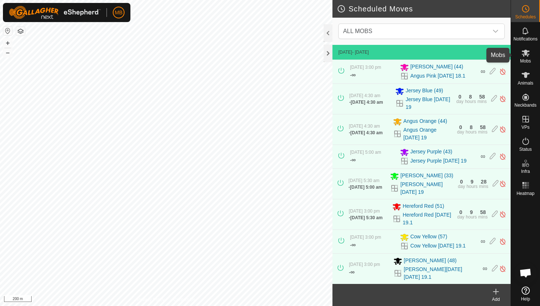
click at [527, 57] on es-mob-svg-icon at bounding box center [525, 53] width 13 height 12
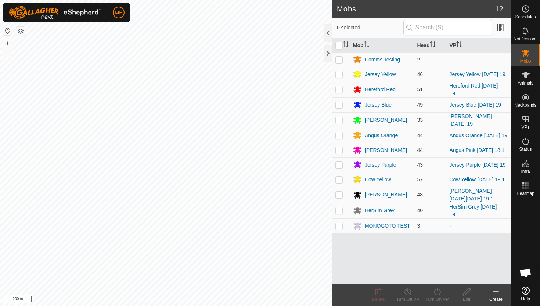
click at [339, 148] on p-checkbox at bounding box center [339, 150] width 7 height 6
checkbox input "true"
click at [438, 291] on icon at bounding box center [437, 291] width 9 height 9
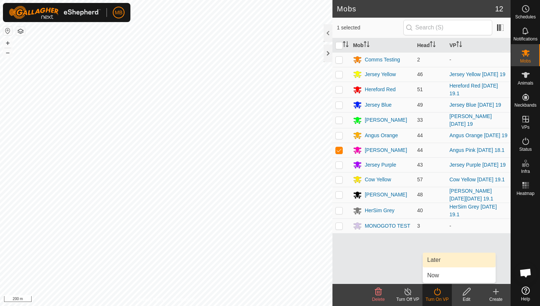
click at [441, 261] on link "Later" at bounding box center [459, 259] width 73 height 15
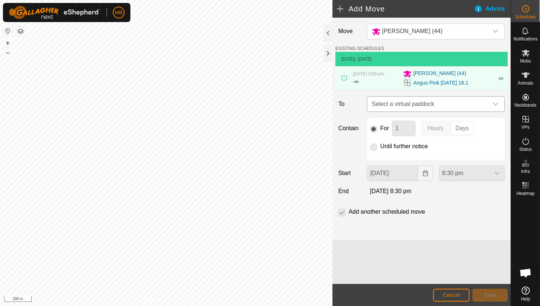
click at [493, 102] on icon "dropdown trigger" at bounding box center [496, 104] width 6 height 6
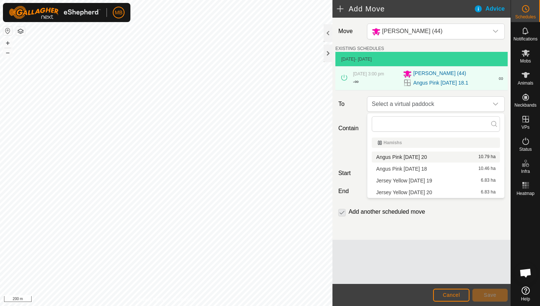
click at [424, 158] on li "Angus Pink Saturday 20 10.79 ha" at bounding box center [436, 156] width 128 height 11
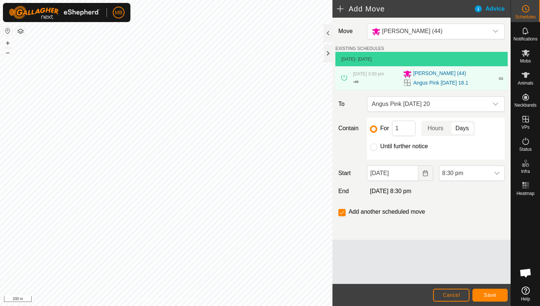
click at [396, 146] on label "Until further notice" at bounding box center [404, 146] width 48 height 6
click at [377, 146] on input "Until further notice" at bounding box center [373, 146] width 7 height 7
radio input "true"
checkbox input "false"
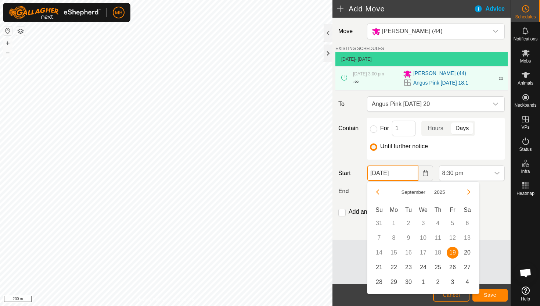
click at [413, 175] on input "19 Sep, 2025" at bounding box center [392, 172] width 51 height 15
click at [467, 250] on span "20" at bounding box center [468, 253] width 12 height 12
type input "20 Sep, 2025"
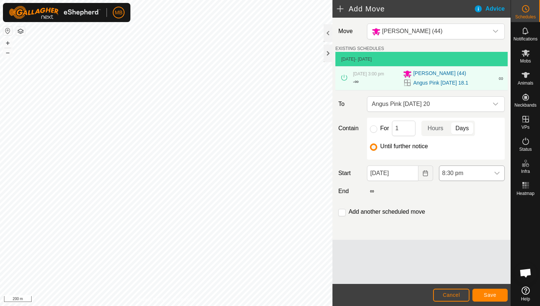
click at [490, 175] on div "dropdown trigger" at bounding box center [497, 173] width 15 height 15
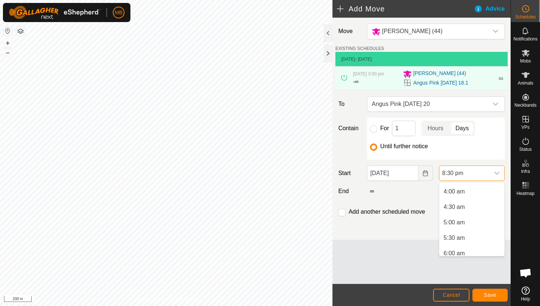
scroll to position [121, 0]
click at [471, 237] on li "5:30 am" at bounding box center [472, 238] width 65 height 15
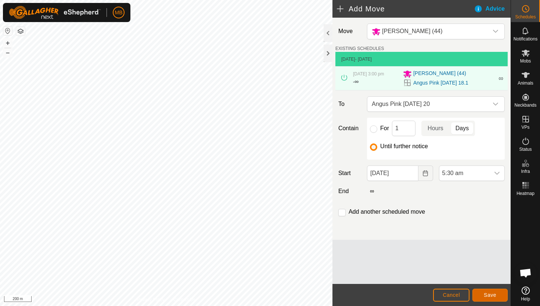
click at [492, 295] on span "Save" at bounding box center [490, 295] width 12 height 6
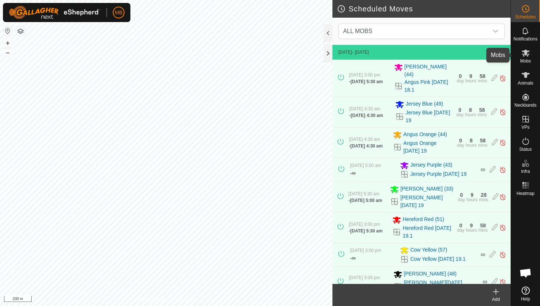
click at [523, 55] on icon at bounding box center [525, 53] width 9 height 9
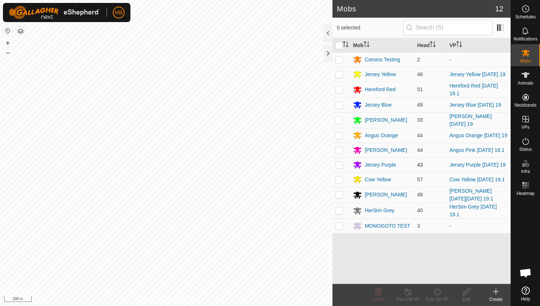
click at [339, 164] on p-checkbox at bounding box center [339, 165] width 7 height 6
checkbox input "true"
click at [435, 292] on icon at bounding box center [437, 291] width 9 height 9
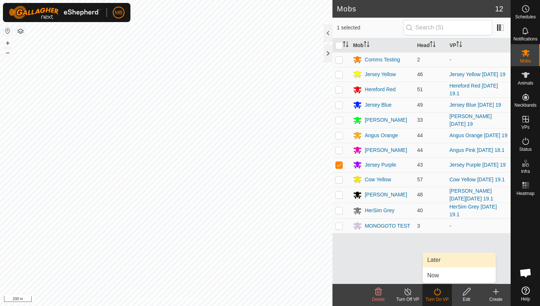
click at [444, 263] on link "Later" at bounding box center [459, 259] width 73 height 15
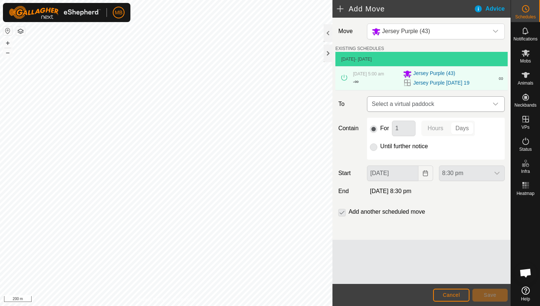
click at [498, 107] on div "dropdown trigger" at bounding box center [495, 104] width 15 height 15
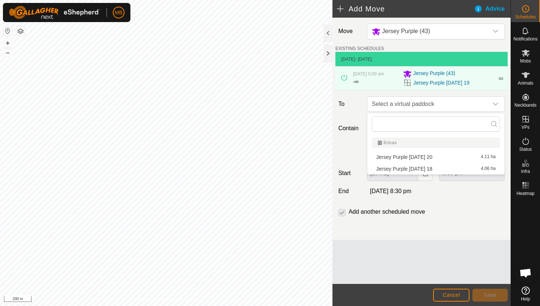
click at [439, 158] on li "Jersey Purple Saturday 20 4.11 ha" at bounding box center [436, 156] width 128 height 11
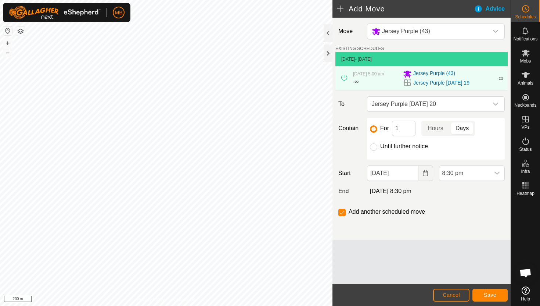
click at [414, 145] on label "Until further notice" at bounding box center [404, 146] width 48 height 6
click at [377, 145] on input "Until further notice" at bounding box center [373, 146] width 7 height 7
radio input "true"
checkbox input "false"
click at [415, 174] on input "19 Sep, 2025" at bounding box center [392, 172] width 51 height 15
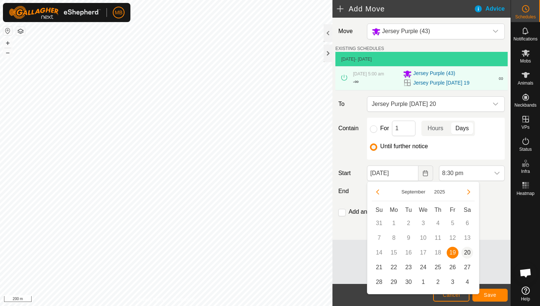
click at [466, 250] on span "20" at bounding box center [468, 253] width 12 height 12
type input "20 Sep, 2025"
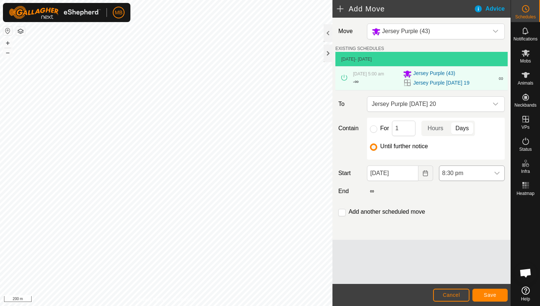
click at [486, 175] on span "8:30 pm" at bounding box center [465, 173] width 50 height 15
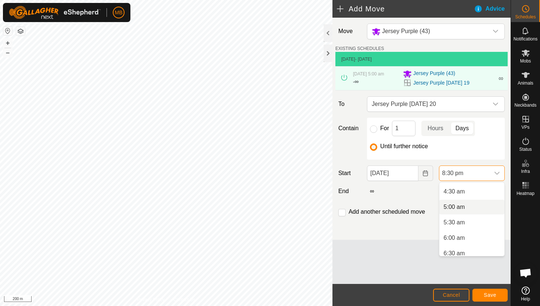
click at [480, 208] on li "5:00 am" at bounding box center [472, 207] width 65 height 15
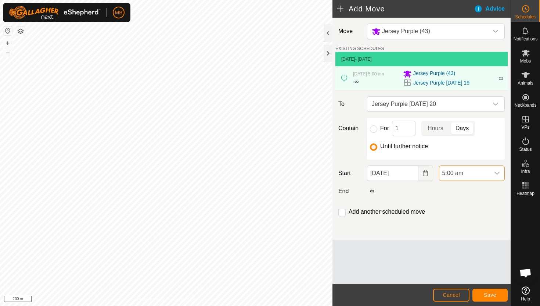
scroll to position [574, 0]
click at [493, 294] on span "Save" at bounding box center [490, 295] width 12 height 6
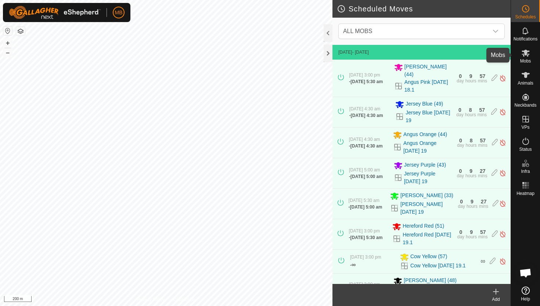
click at [528, 52] on icon at bounding box center [525, 53] width 9 height 9
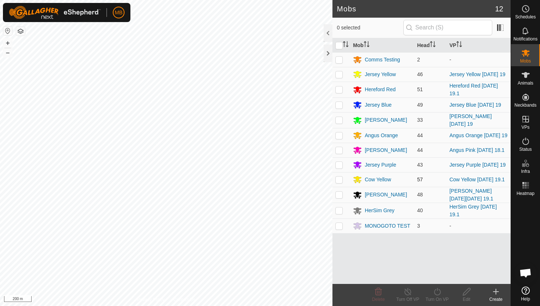
click at [342, 178] on p-checkbox at bounding box center [339, 179] width 7 height 6
checkbox input "true"
click at [439, 290] on icon at bounding box center [437, 291] width 9 height 9
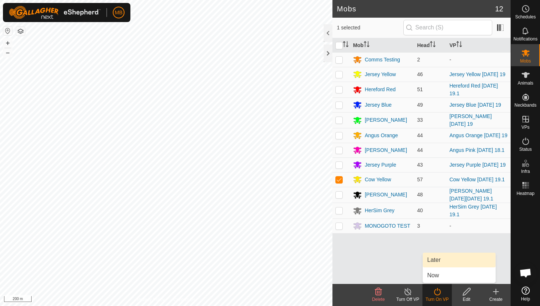
click at [446, 262] on link "Later" at bounding box center [459, 259] width 73 height 15
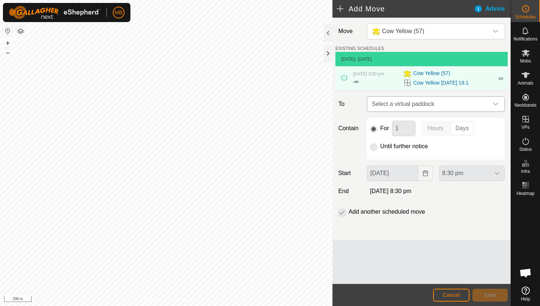
click at [491, 105] on div "dropdown trigger" at bounding box center [495, 104] width 15 height 15
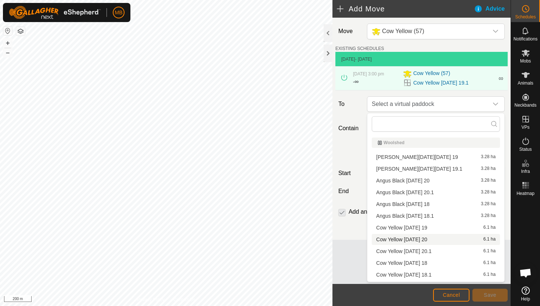
click at [425, 239] on li "Cow Yellow Saturday 20 6.1 ha" at bounding box center [436, 239] width 128 height 11
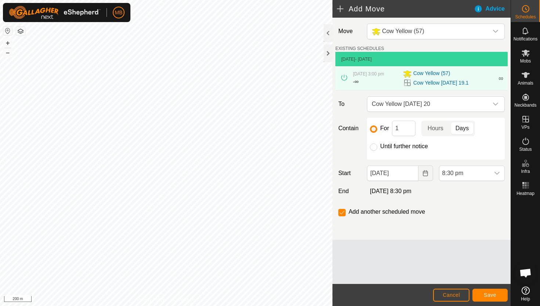
click at [409, 144] on label "Until further notice" at bounding box center [404, 146] width 48 height 6
click at [377, 144] on input "Until further notice" at bounding box center [373, 146] width 7 height 7
radio input "true"
checkbox input "false"
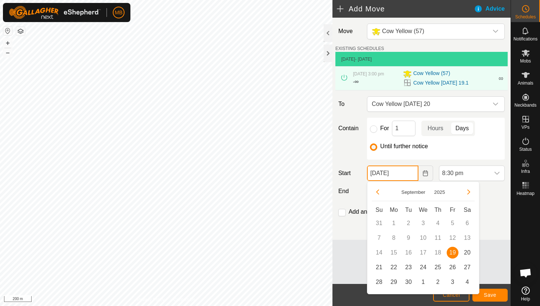
click at [411, 176] on input "19 Sep, 2025" at bounding box center [392, 172] width 51 height 15
click at [468, 253] on span "20" at bounding box center [468, 253] width 12 height 12
type input "20 Sep, 2025"
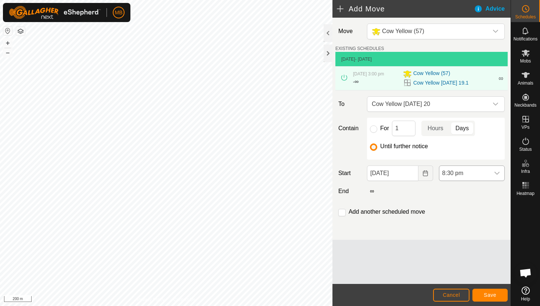
click at [485, 173] on span "8:30 pm" at bounding box center [465, 173] width 50 height 15
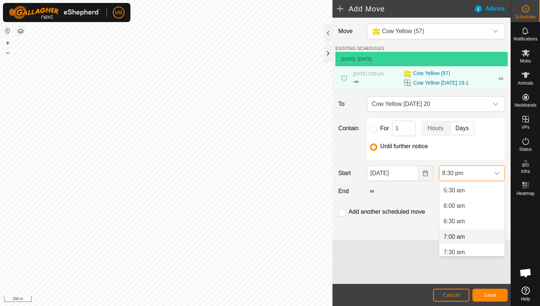
scroll to position [169, 0]
click at [479, 195] on li "5:30 am" at bounding box center [472, 190] width 65 height 15
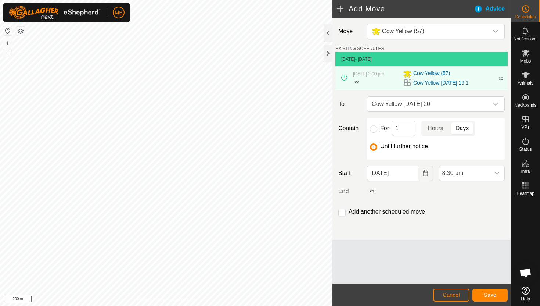
scroll to position [574, 0]
click at [343, 215] on input "checkbox" at bounding box center [341, 212] width 7 height 7
checkbox input "true"
click at [491, 294] on span "Save" at bounding box center [490, 295] width 12 height 6
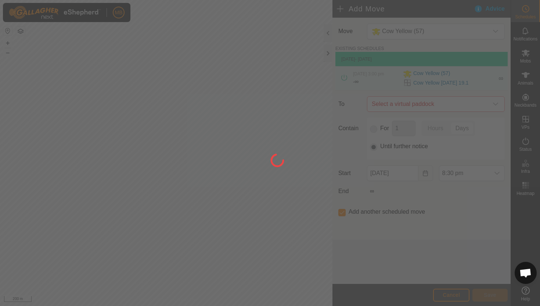
type input "20 Sep, 2025"
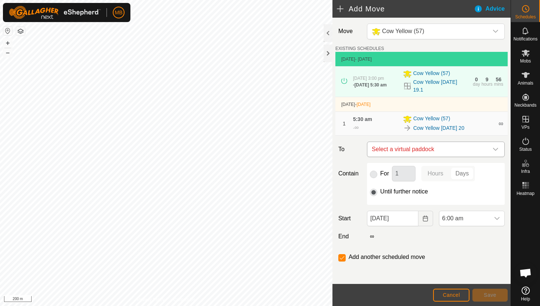
click at [495, 146] on icon "dropdown trigger" at bounding box center [496, 149] width 6 height 6
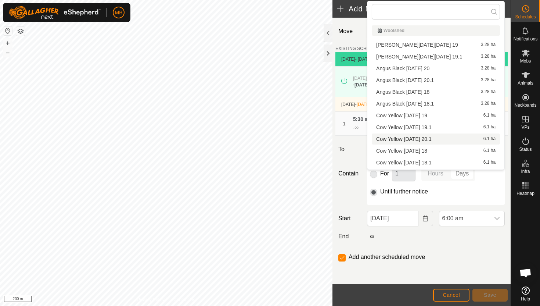
click at [456, 140] on li "Cow Yellow Saturday 20.1 6.1 ha" at bounding box center [436, 138] width 128 height 11
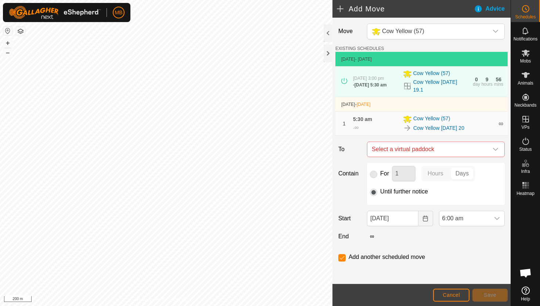
checkbox input "false"
click at [470, 212] on span "6:00 am" at bounding box center [465, 218] width 50 height 15
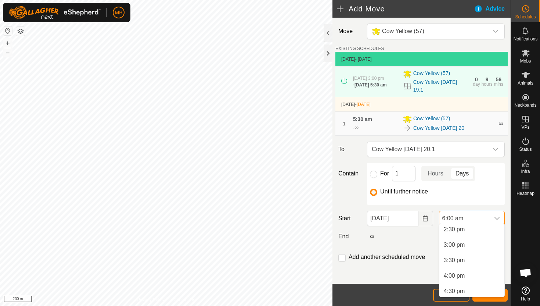
scroll to position [451, 0]
click at [480, 245] on li "3:00 pm" at bounding box center [472, 242] width 65 height 15
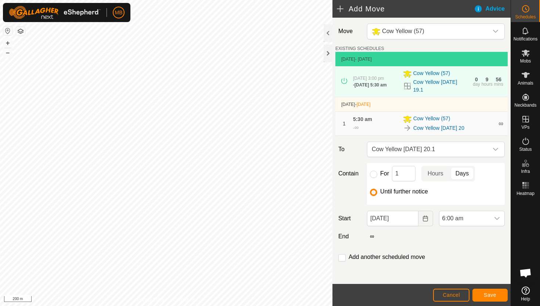
scroll to position [185, 0]
click at [490, 295] on span "Save" at bounding box center [490, 295] width 12 height 6
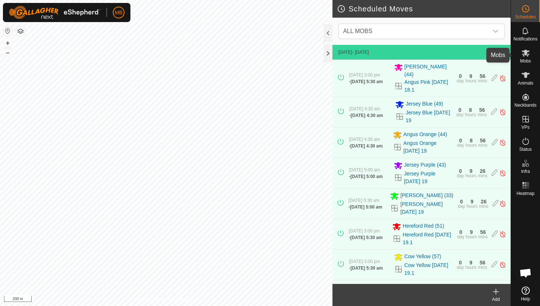
click at [527, 55] on icon at bounding box center [526, 53] width 8 height 7
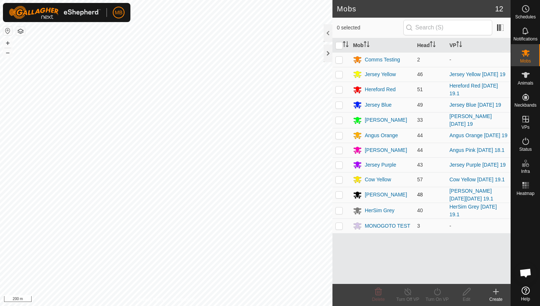
click at [339, 193] on p-checkbox at bounding box center [339, 194] width 7 height 6
checkbox input "true"
click at [437, 292] on icon at bounding box center [437, 291] width 9 height 9
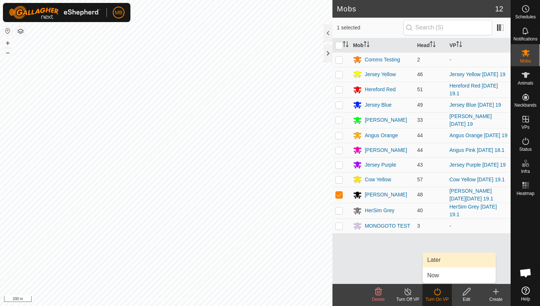
click at [437, 260] on link "Later" at bounding box center [459, 259] width 73 height 15
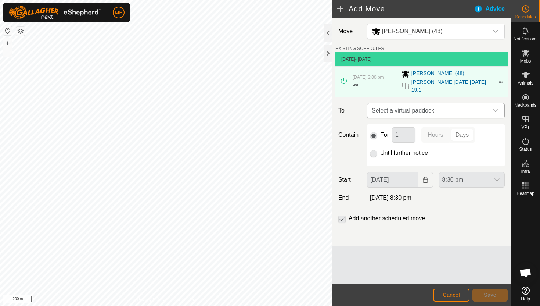
click at [490, 104] on div "dropdown trigger" at bounding box center [495, 110] width 15 height 15
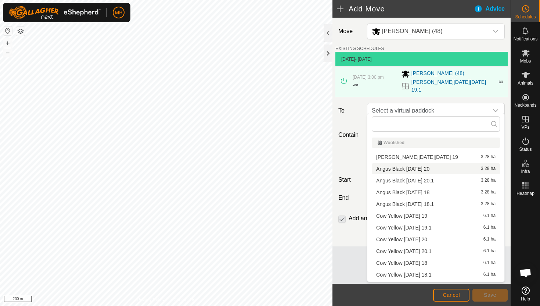
click at [432, 168] on li "Angus Black Saturday 20 3.28 ha" at bounding box center [436, 168] width 128 height 11
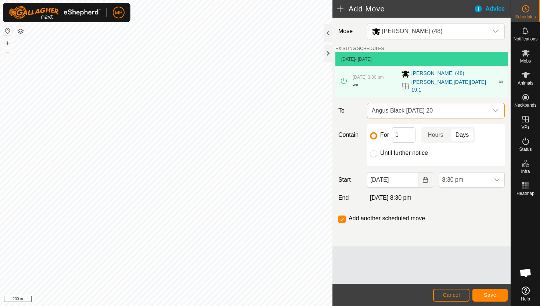
click at [394, 150] on label "Until further notice" at bounding box center [404, 153] width 48 height 6
click at [377, 150] on input "Until further notice" at bounding box center [373, 153] width 7 height 7
radio input "true"
checkbox input "false"
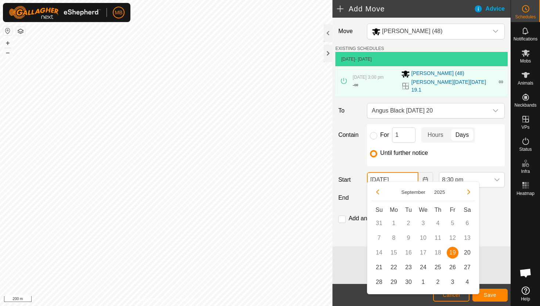
click at [411, 174] on input "19 Sep, 2025" at bounding box center [392, 179] width 51 height 15
click at [469, 251] on span "20" at bounding box center [468, 253] width 12 height 12
type input "20 Sep, 2025"
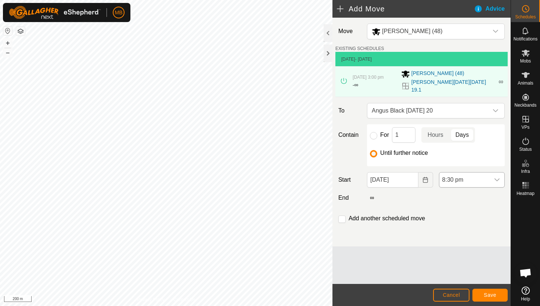
click at [481, 173] on span "8:30 pm" at bounding box center [465, 179] width 50 height 15
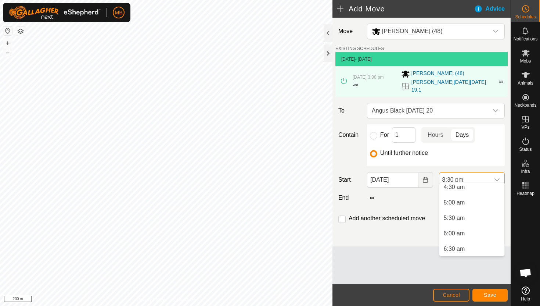
scroll to position [139, 0]
click at [474, 220] on li "5:30 am" at bounding box center [472, 221] width 65 height 15
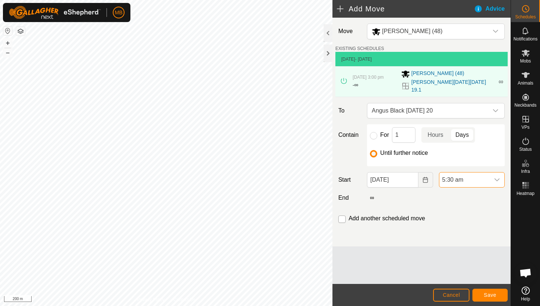
click at [342, 215] on input "checkbox" at bounding box center [341, 218] width 7 height 7
checkbox input "true"
click at [485, 292] on span "Save" at bounding box center [490, 295] width 12 height 6
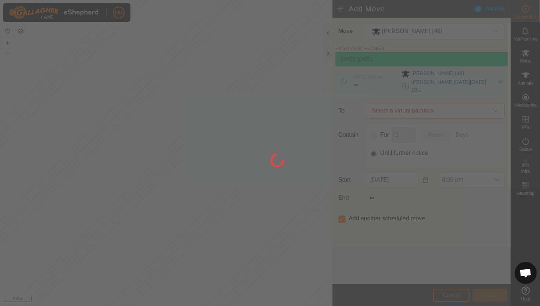
type input "20 Sep, 2025"
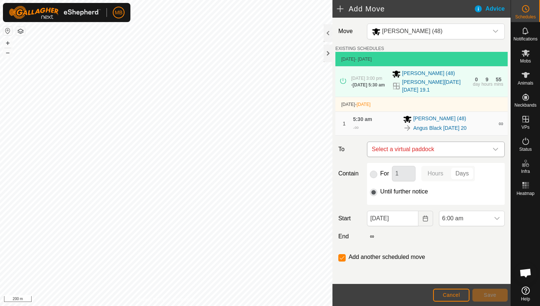
click at [494, 149] on icon "dropdown trigger" at bounding box center [495, 149] width 5 height 3
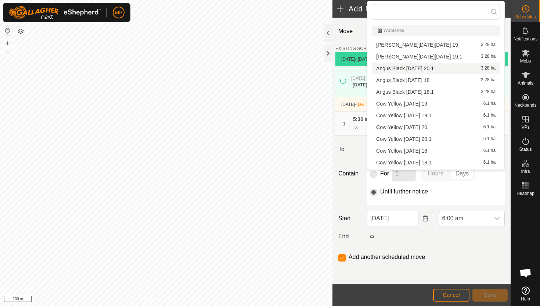
click at [455, 70] on li "Angus Black Saturday 20.1 3.28 ha" at bounding box center [436, 68] width 128 height 11
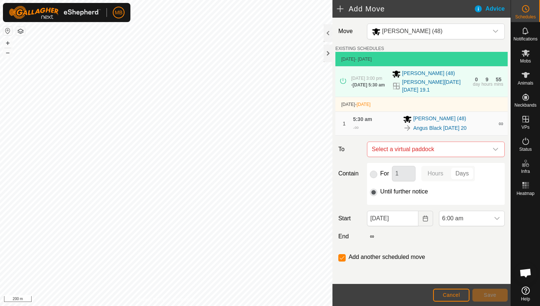
checkbox input "false"
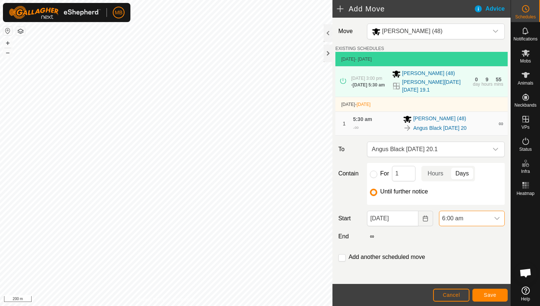
click at [464, 220] on span "6:00 am" at bounding box center [465, 218] width 50 height 15
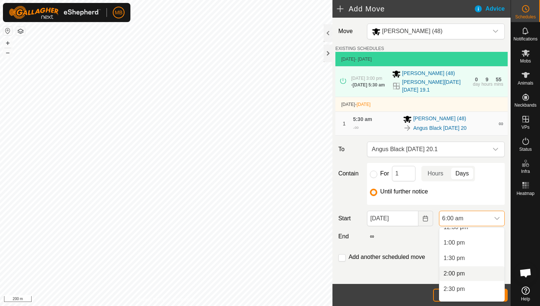
scroll to position [409, 0]
click at [465, 289] on li "3:00 pm" at bounding box center [472, 288] width 65 height 15
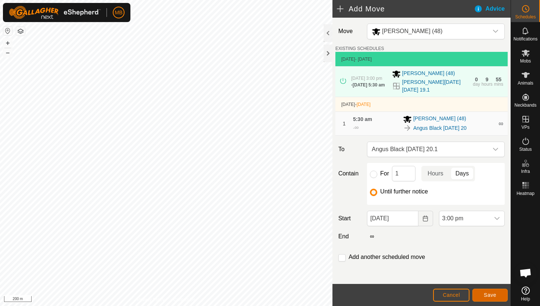
click at [484, 297] on span "Save" at bounding box center [490, 295] width 12 height 6
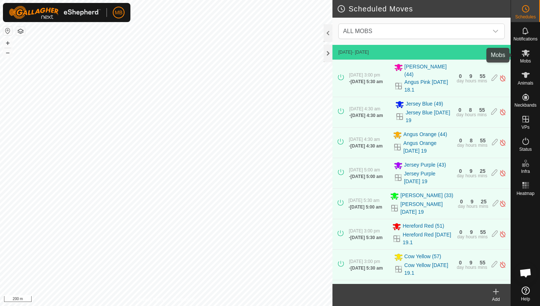
click at [529, 51] on icon at bounding box center [526, 53] width 8 height 7
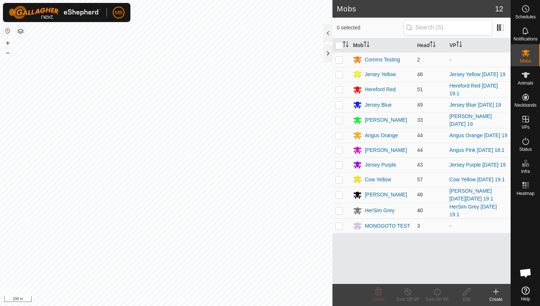
click at [338, 210] on p-checkbox at bounding box center [339, 210] width 7 height 6
checkbox input "true"
click at [437, 290] on icon at bounding box center [437, 291] width 7 height 7
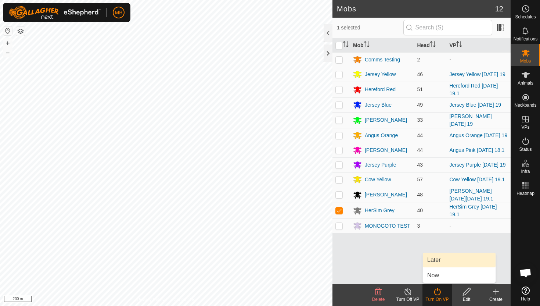
click at [441, 258] on link "Later" at bounding box center [459, 259] width 73 height 15
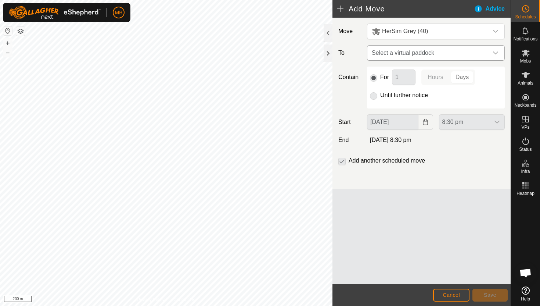
click at [480, 50] on span "Select a virtual paddock" at bounding box center [428, 53] width 119 height 15
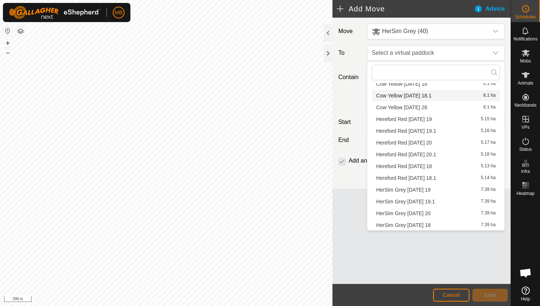
scroll to position [476, 0]
click at [434, 201] on li "HerSim Grey Saturday 20 7.39 ha" at bounding box center [436, 201] width 128 height 11
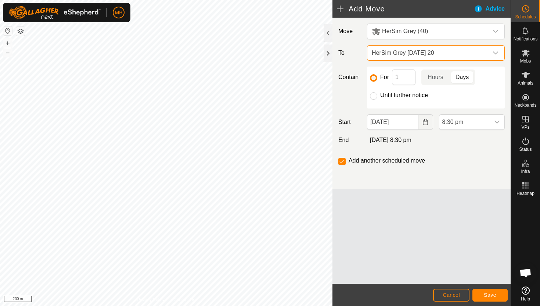
click at [395, 94] on label "Until further notice" at bounding box center [404, 95] width 48 height 6
click at [377, 94] on input "Until further notice" at bounding box center [373, 95] width 7 height 7
radio input "true"
checkbox input "false"
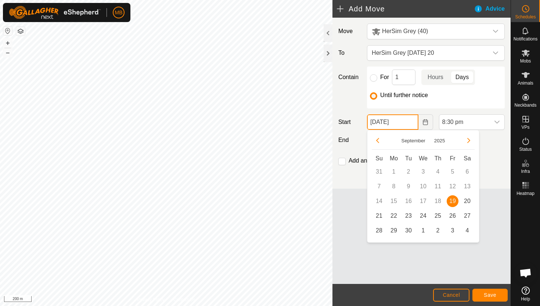
click at [409, 120] on input "19 Sep, 2025" at bounding box center [392, 121] width 51 height 15
click at [466, 201] on span "20" at bounding box center [468, 201] width 12 height 12
type input "20 Sep, 2025"
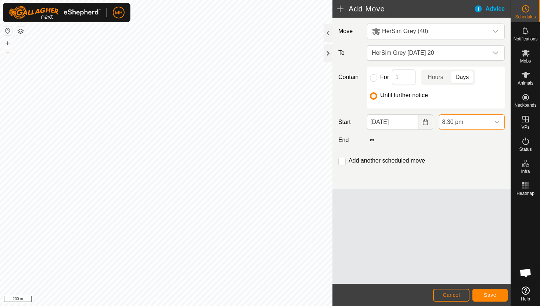
click at [489, 123] on span "8:30 pm" at bounding box center [465, 122] width 50 height 15
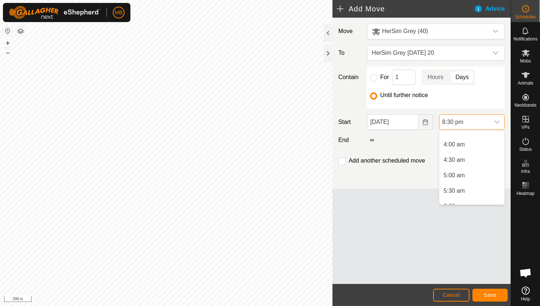
scroll to position [116, 0]
click at [480, 175] on li "5:00 am" at bounding box center [472, 176] width 65 height 15
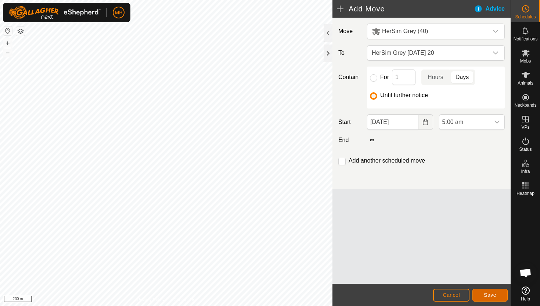
click at [489, 291] on button "Save" at bounding box center [490, 294] width 35 height 13
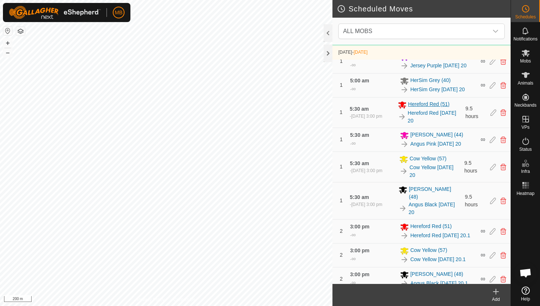
scroll to position [383, 0]
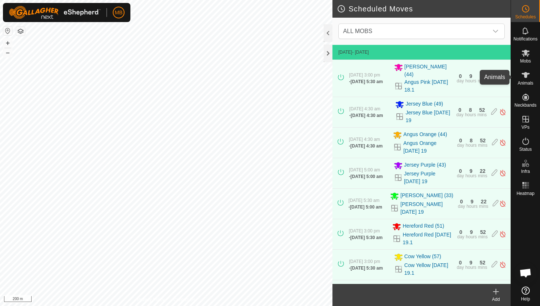
click at [524, 76] on icon at bounding box center [526, 75] width 8 height 6
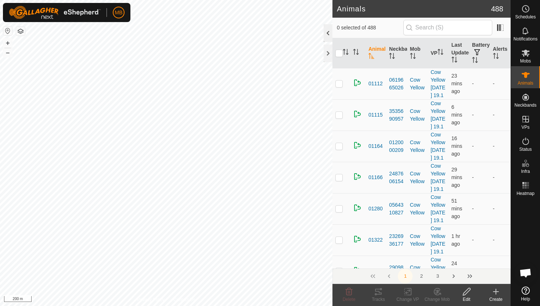
click at [326, 33] on div at bounding box center [328, 33] width 9 height 18
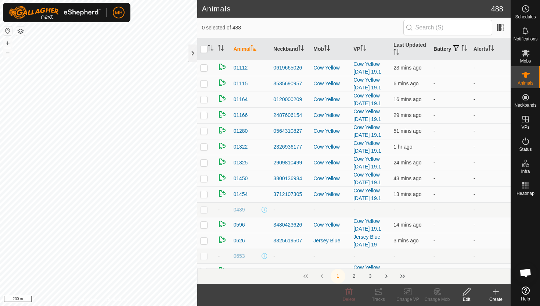
click at [462, 50] on icon "Activate to sort" at bounding box center [465, 48] width 6 height 6
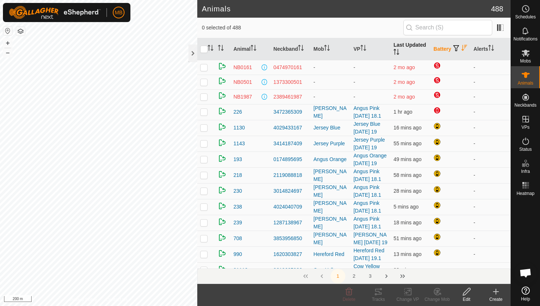
click at [396, 50] on icon "Activate to sort" at bounding box center [397, 52] width 6 height 6
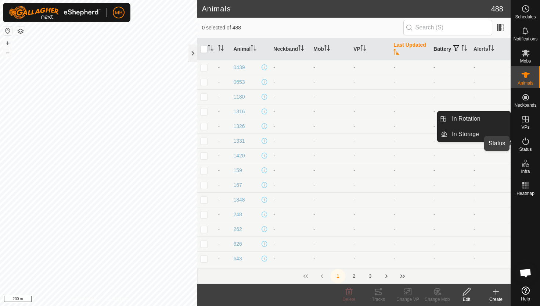
click at [526, 141] on icon at bounding box center [525, 141] width 9 height 9
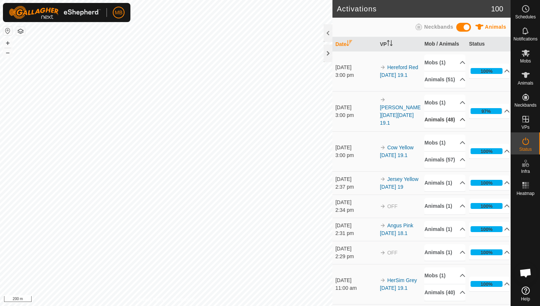
click at [458, 128] on p-accordion-header "Animals (48)" at bounding box center [444, 119] width 41 height 17
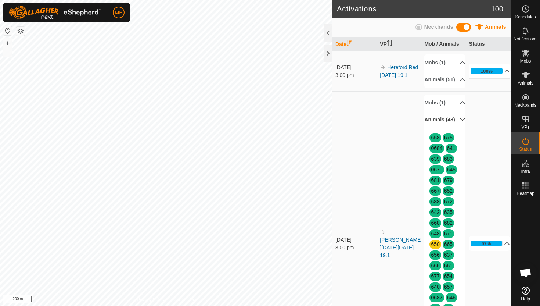
click at [458, 128] on p-accordion-header "Animals (48)" at bounding box center [444, 119] width 41 height 17
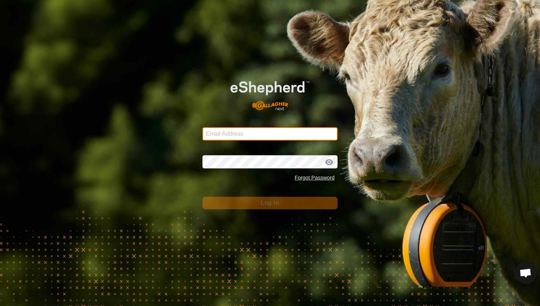
type input "mathew.gemma@barhamfarming.co.nz"
